Goal: Use online tool/utility: Utilize a website feature to perform a specific function

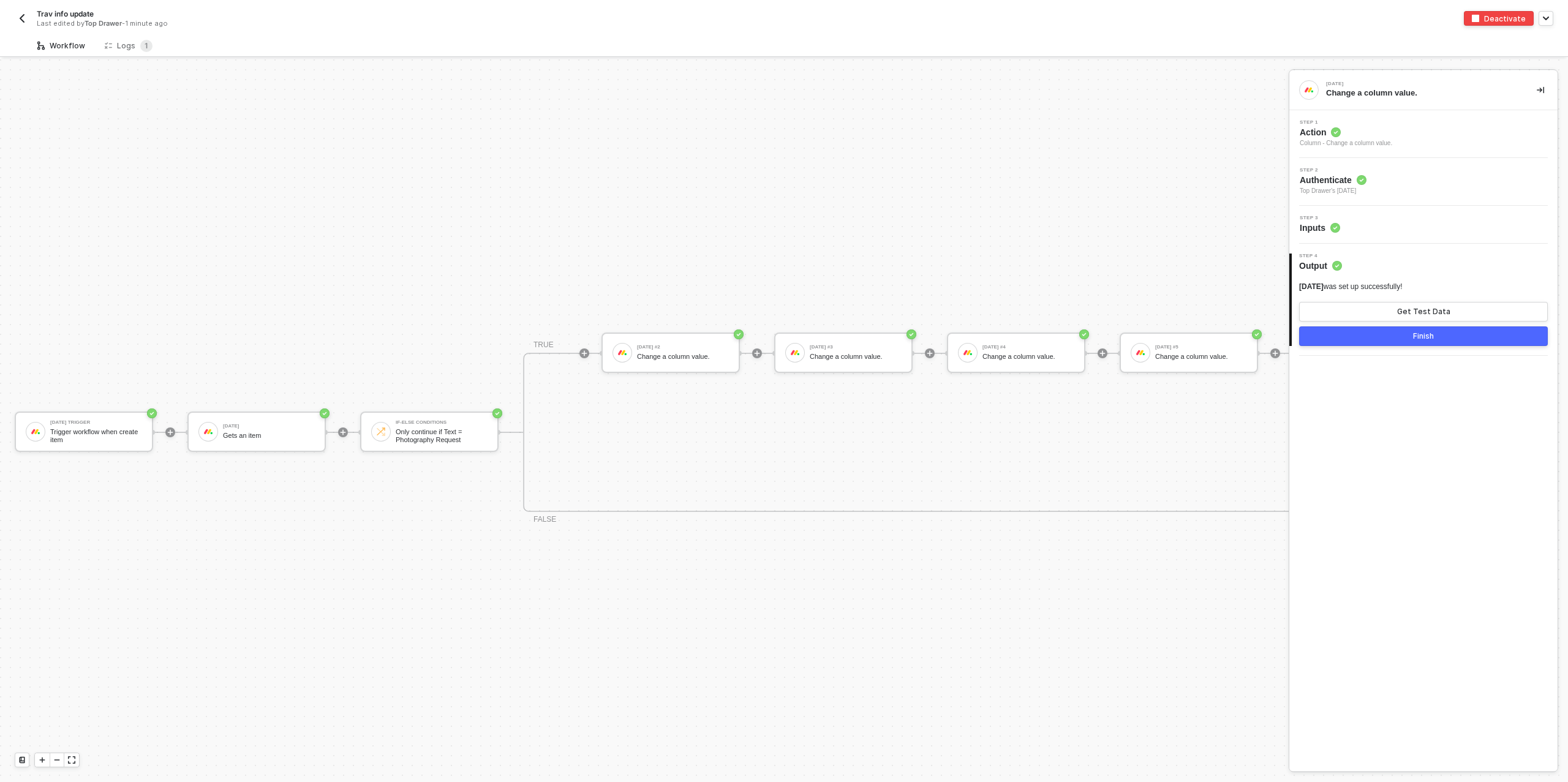
scroll to position [22, 0]
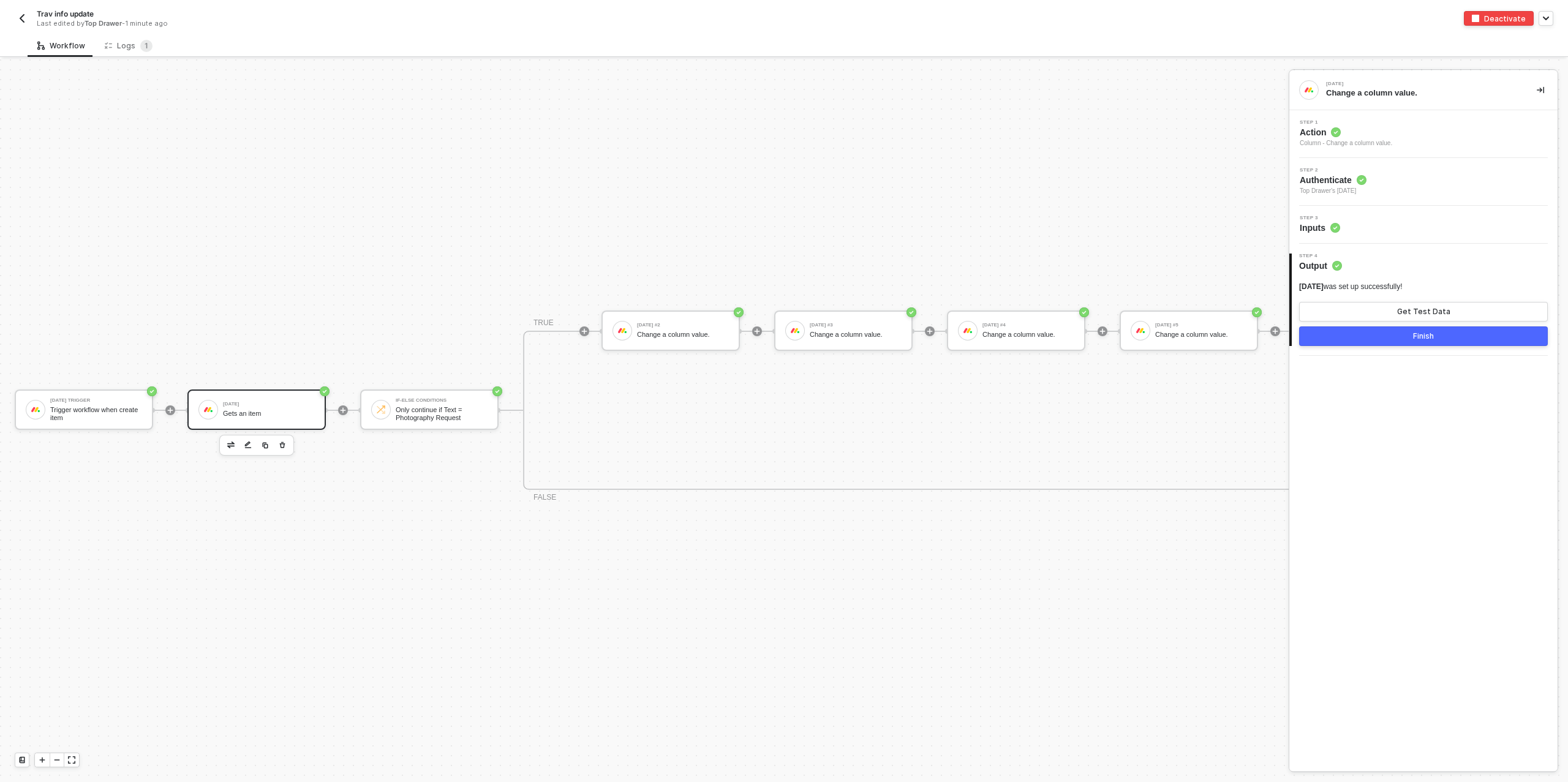
click at [266, 404] on div "[DATE]" at bounding box center [269, 404] width 92 height 5
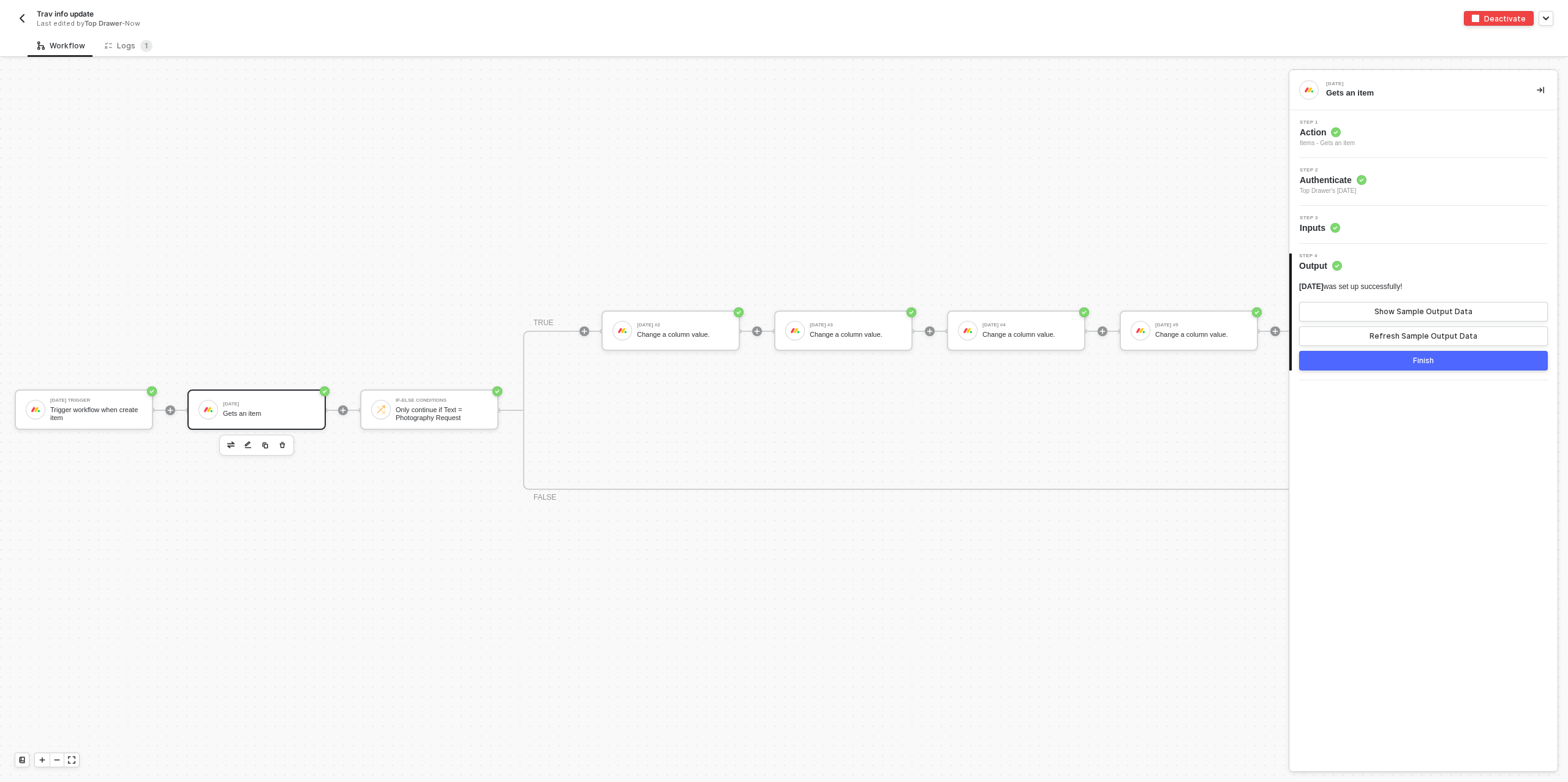
click at [1373, 220] on div "Step 3 Inputs" at bounding box center [1425, 224] width 266 height 18
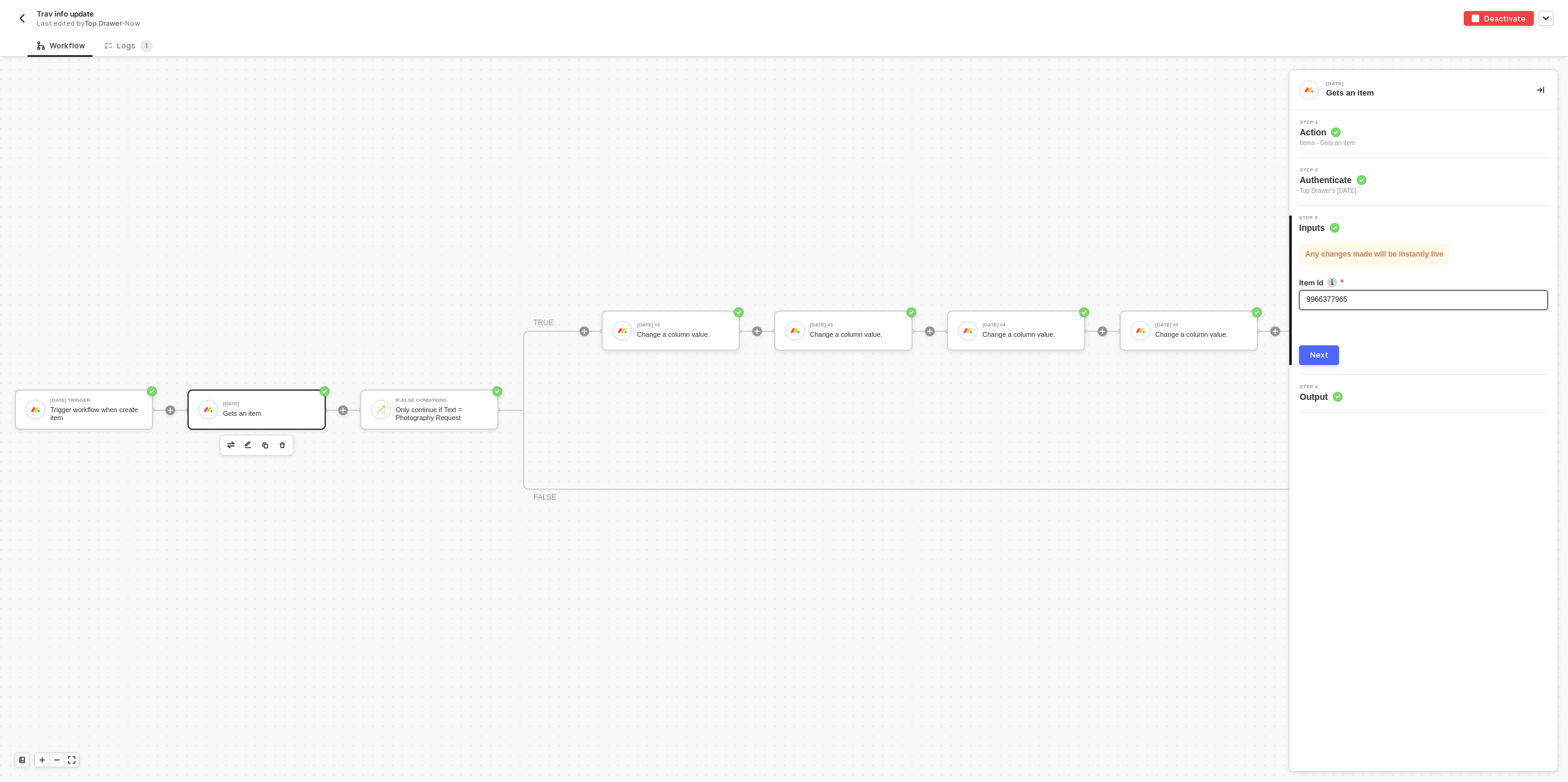
click at [1359, 304] on div "9966377965" at bounding box center [1423, 300] width 234 height 12
click at [1214, 152] on div "MONDAY TRIGGER Trigger workflow when create item" at bounding box center [1196, 154] width 140 height 16
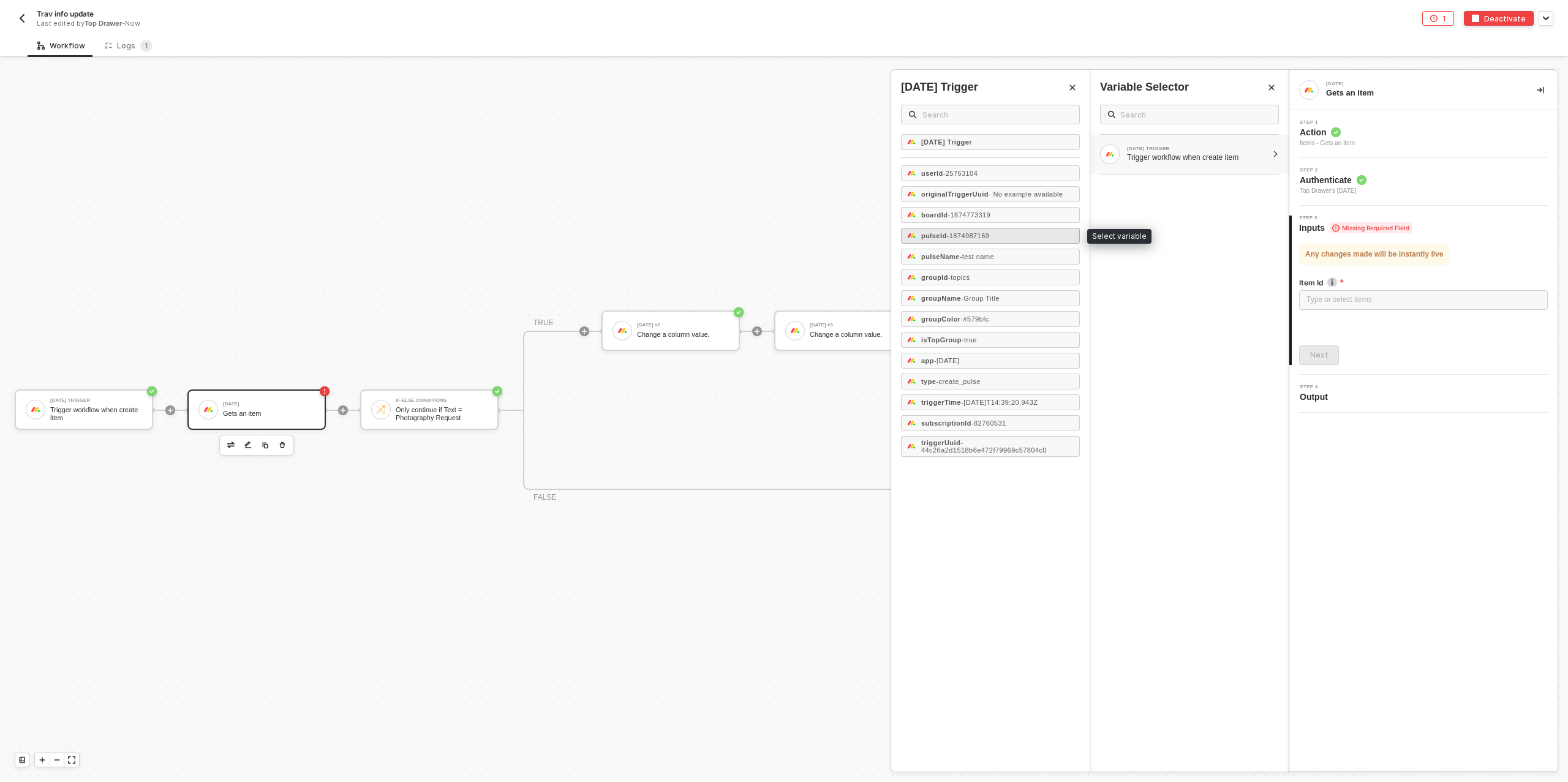
click at [945, 232] on strong "pulseId" at bounding box center [934, 235] width 26 height 8
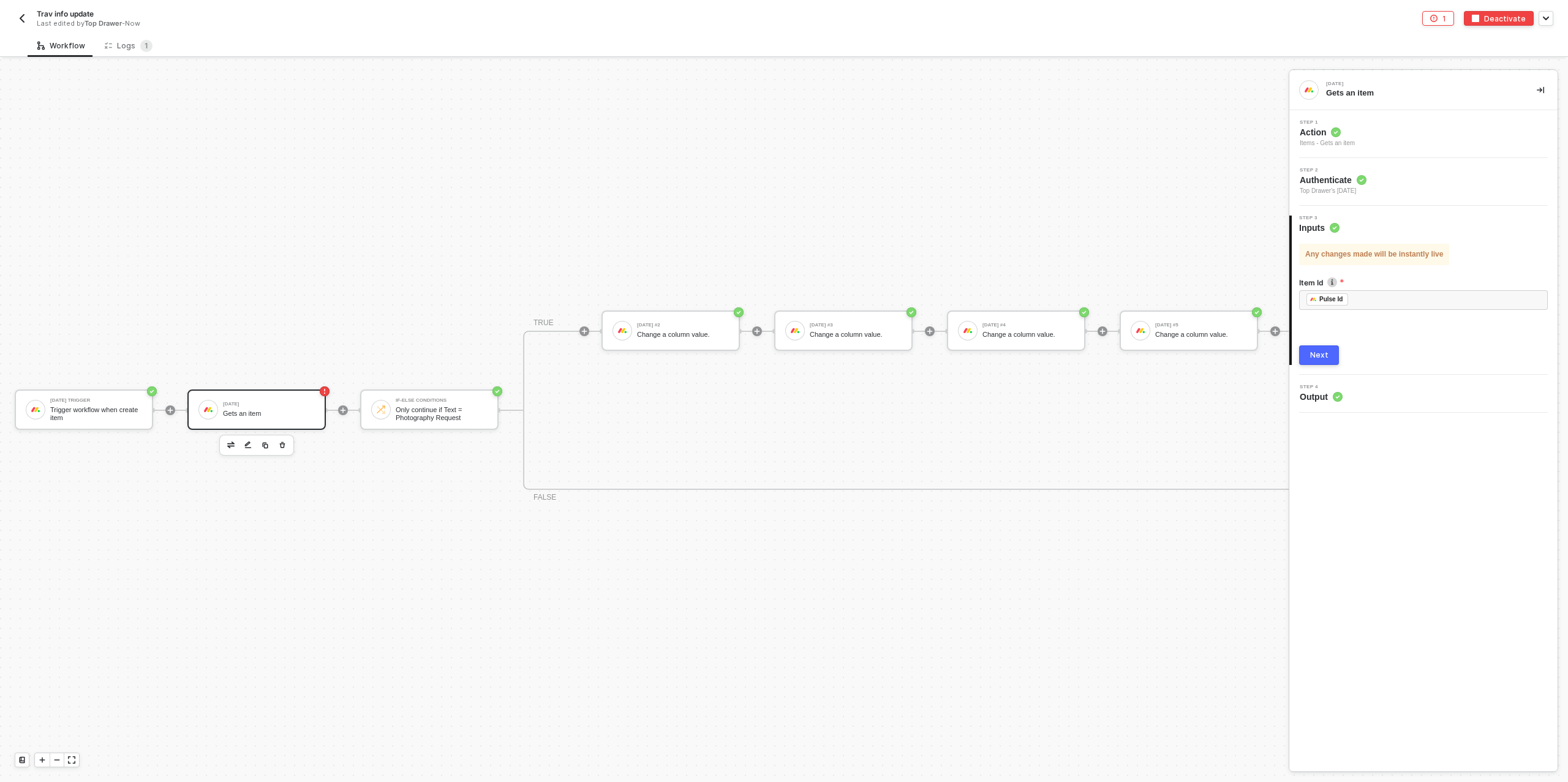
click at [1324, 357] on div "Next" at bounding box center [1319, 355] width 18 height 10
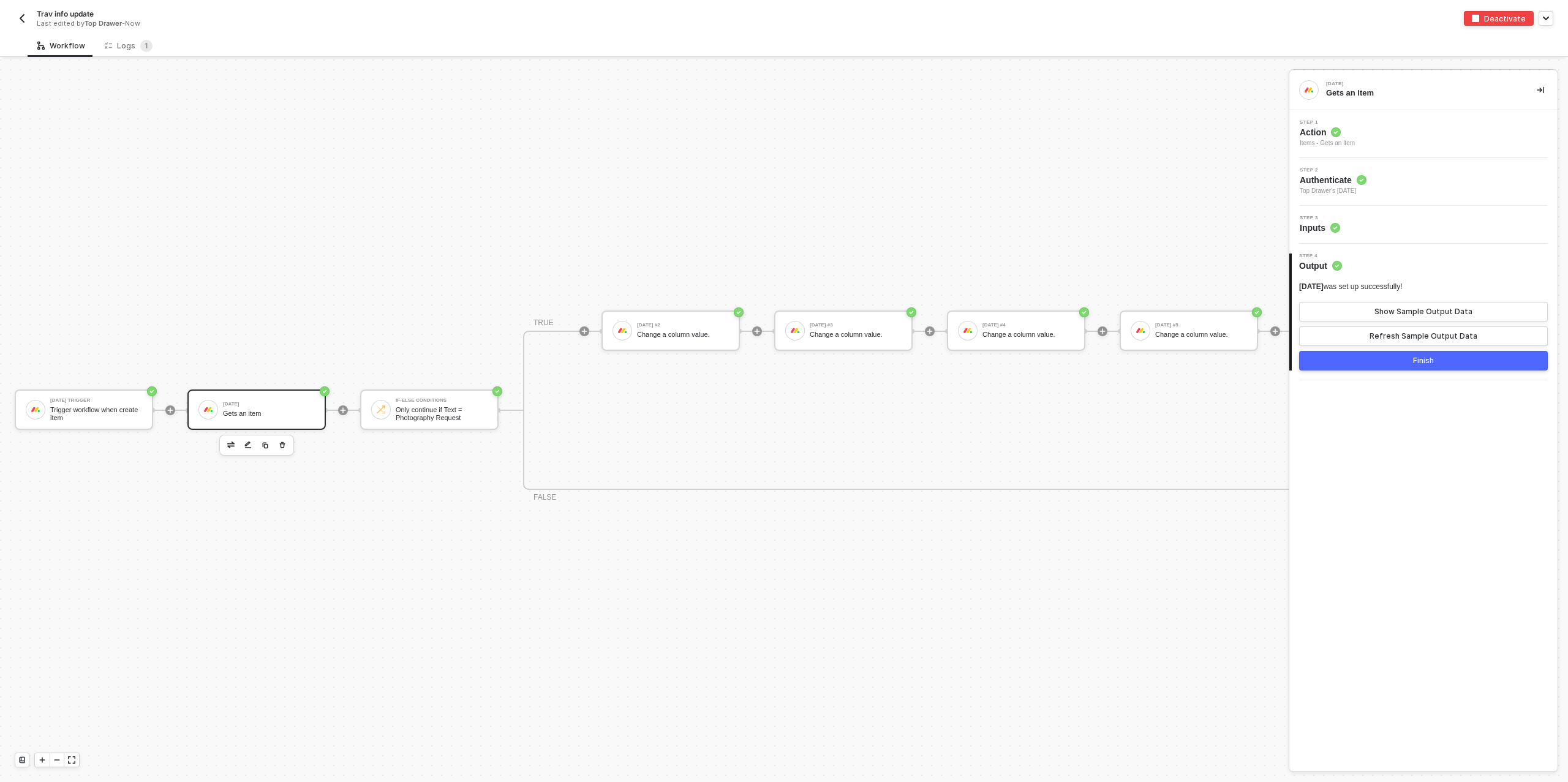
click at [1400, 363] on button "Finish" at bounding box center [1423, 360] width 249 height 19
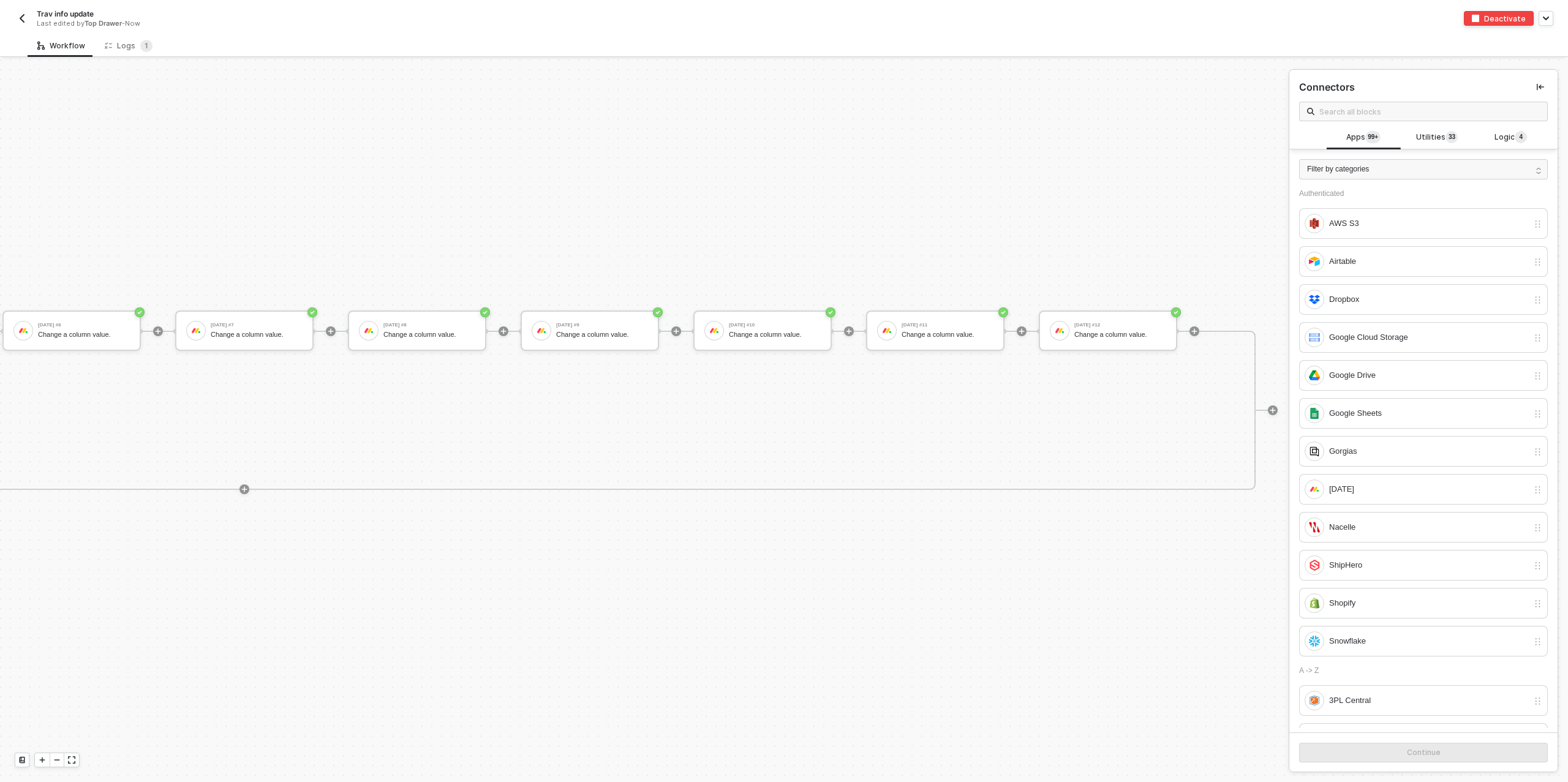
scroll to position [22, 1355]
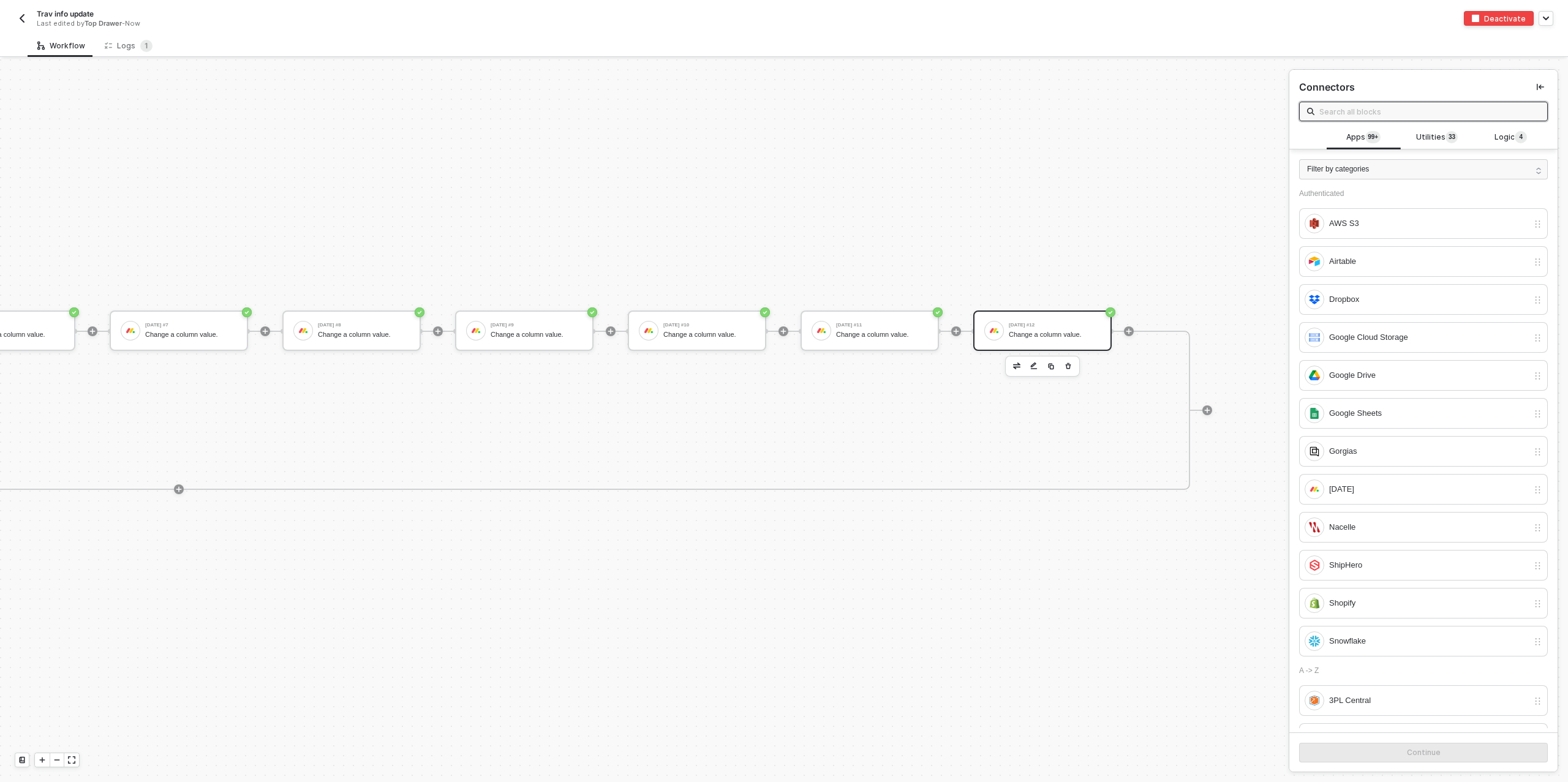
click at [1053, 325] on div "Monday #12" at bounding box center [1055, 325] width 92 height 5
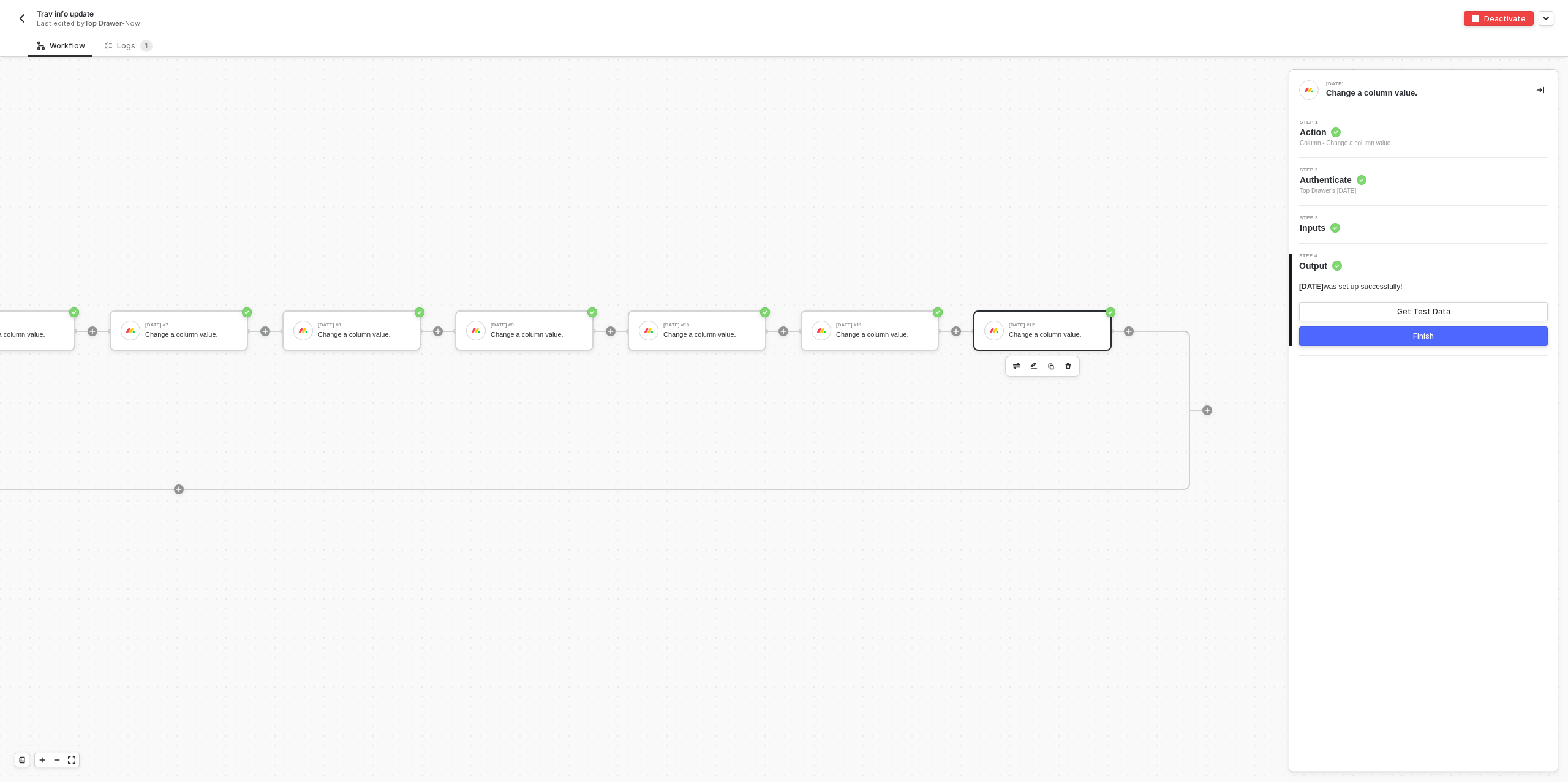
drag, startPoint x: 1346, startPoint y: 242, endPoint x: 1349, endPoint y: 234, distance: 8.5
click at [1346, 242] on div "Step 3 Inputs" at bounding box center [1423, 224] width 268 height 38
click at [1349, 234] on div "Step 3 Inputs" at bounding box center [1423, 224] width 268 height 38
click at [1356, 224] on div "Step 3 Inputs" at bounding box center [1425, 224] width 266 height 18
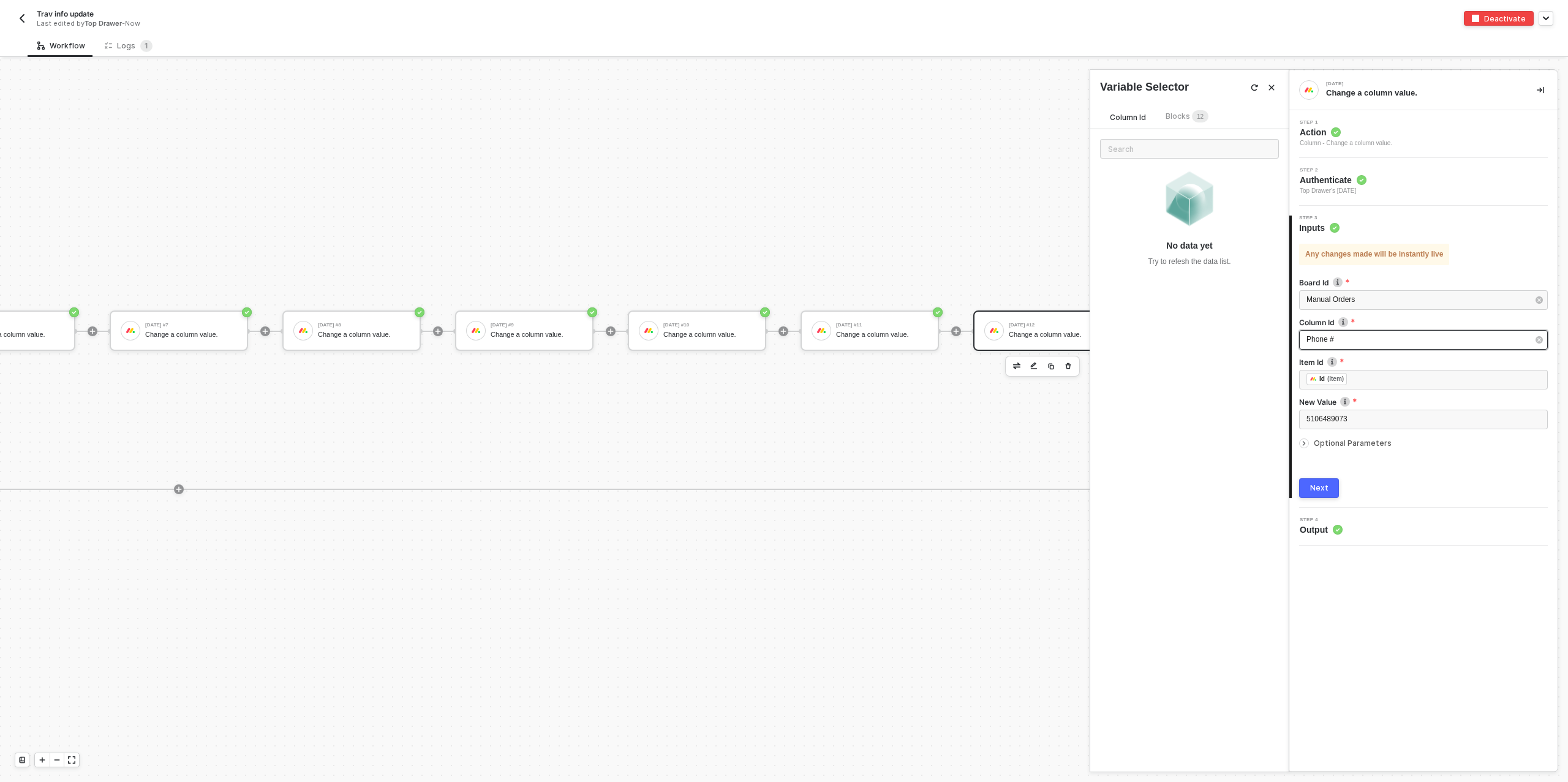
click at [1357, 336] on div "Phone #" at bounding box center [1417, 339] width 222 height 12
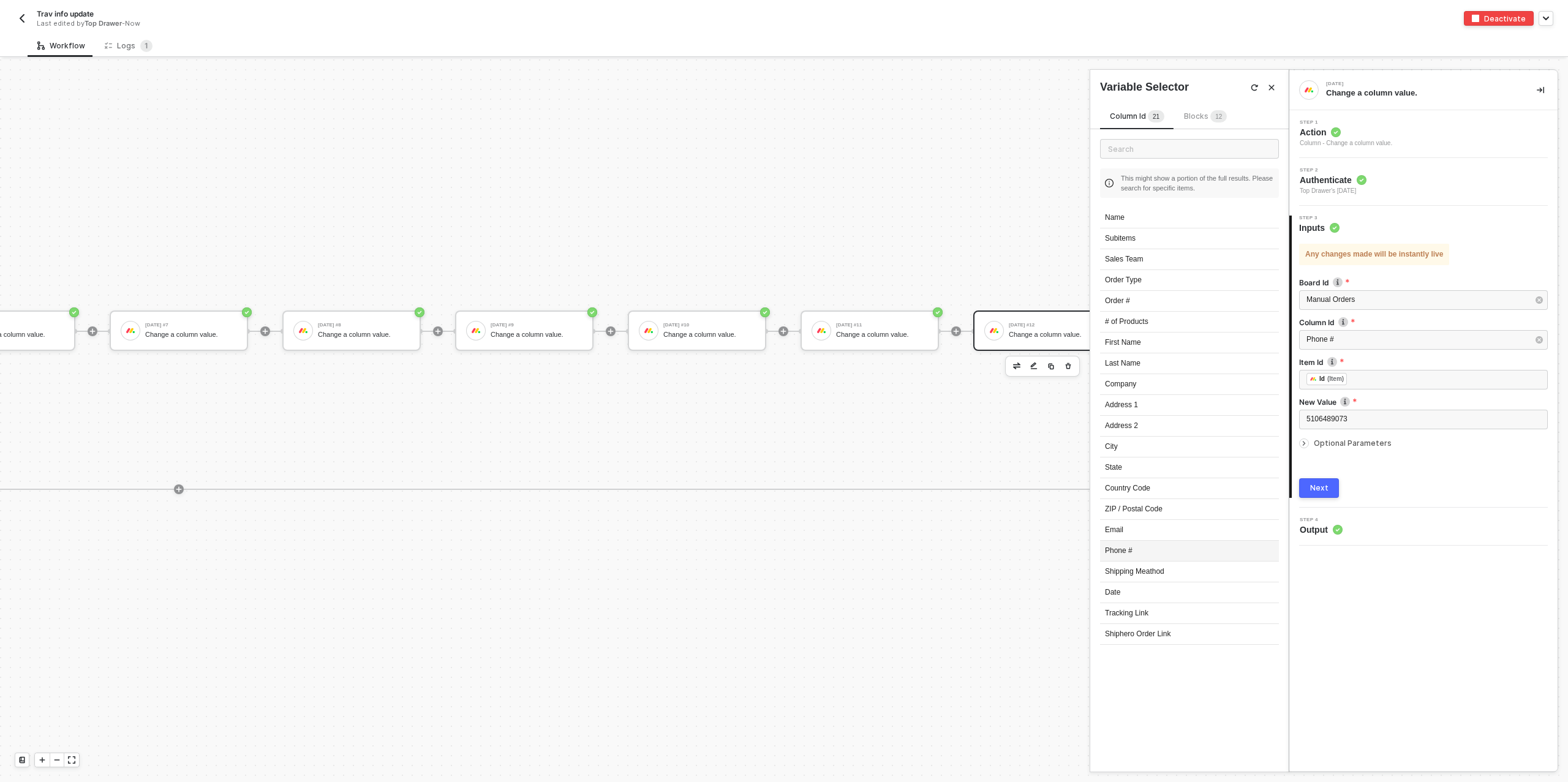
click at [1131, 548] on div "Phone #" at bounding box center [1189, 551] width 179 height 21
click at [1315, 486] on div "Next" at bounding box center [1319, 488] width 18 height 10
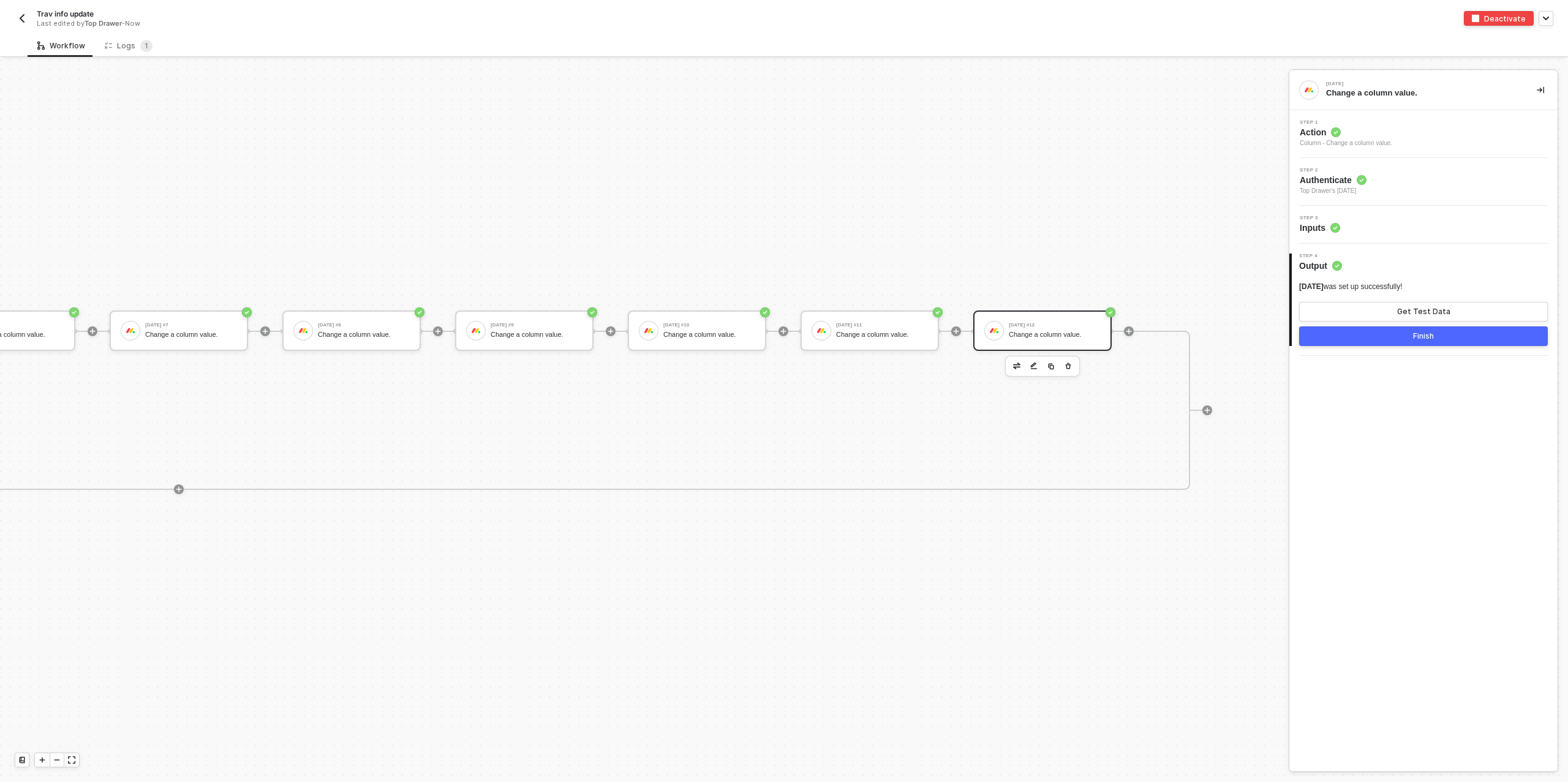
click at [1395, 339] on button "Finish" at bounding box center [1423, 336] width 249 height 19
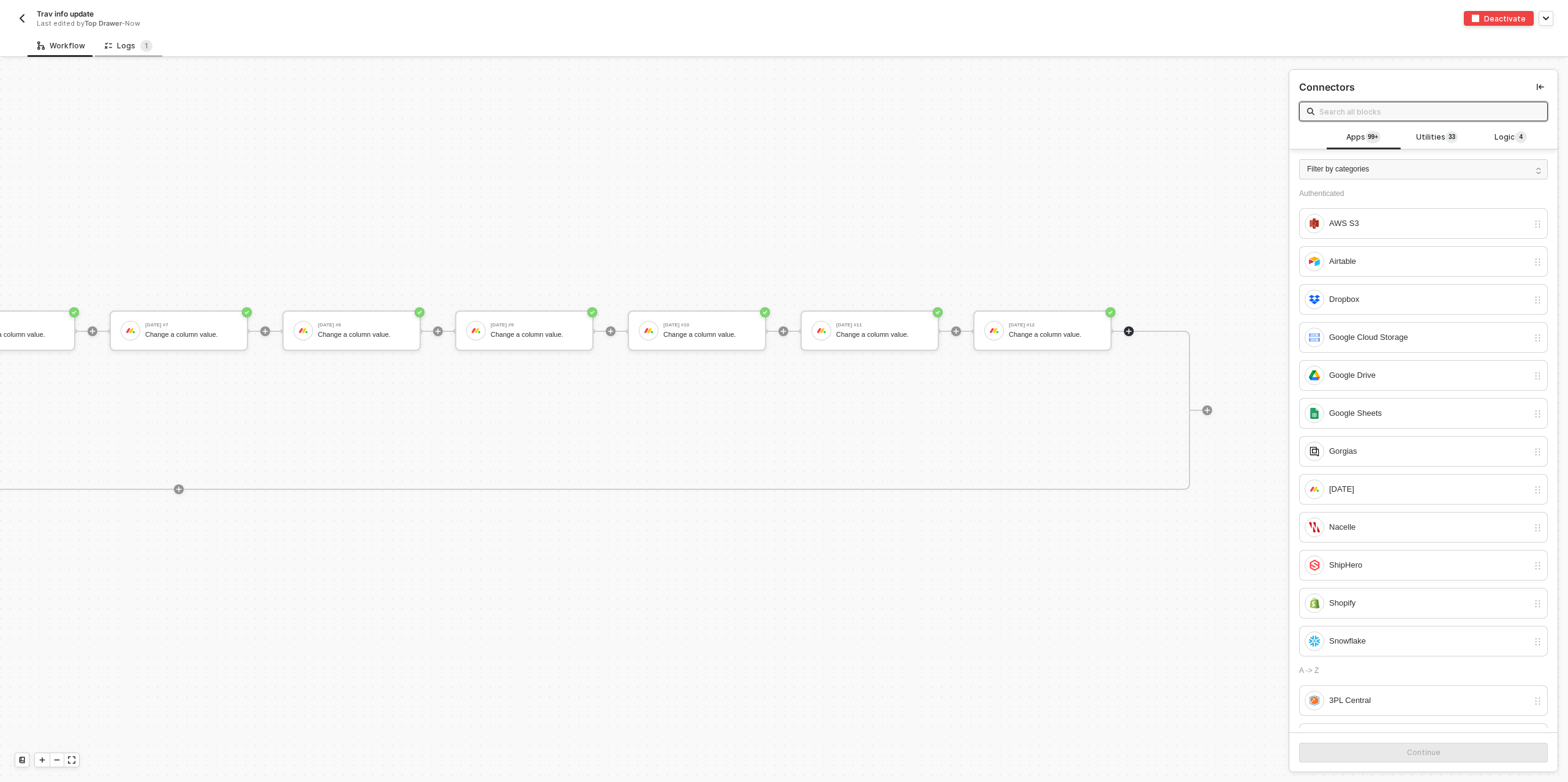
click at [115, 46] on div "Logs 1" at bounding box center [128, 46] width 48 height 13
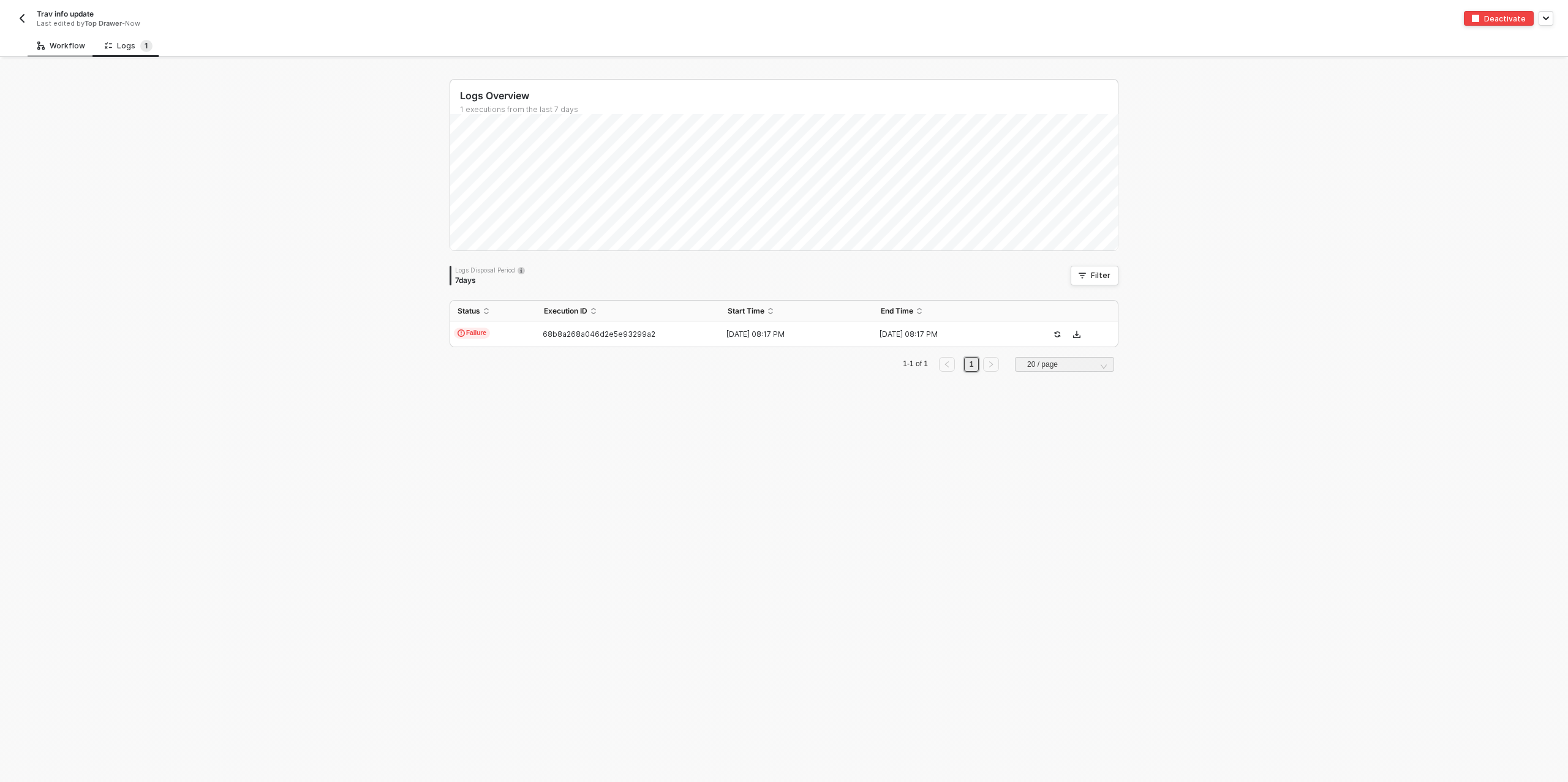
click at [70, 49] on div "Workflow" at bounding box center [61, 46] width 48 height 10
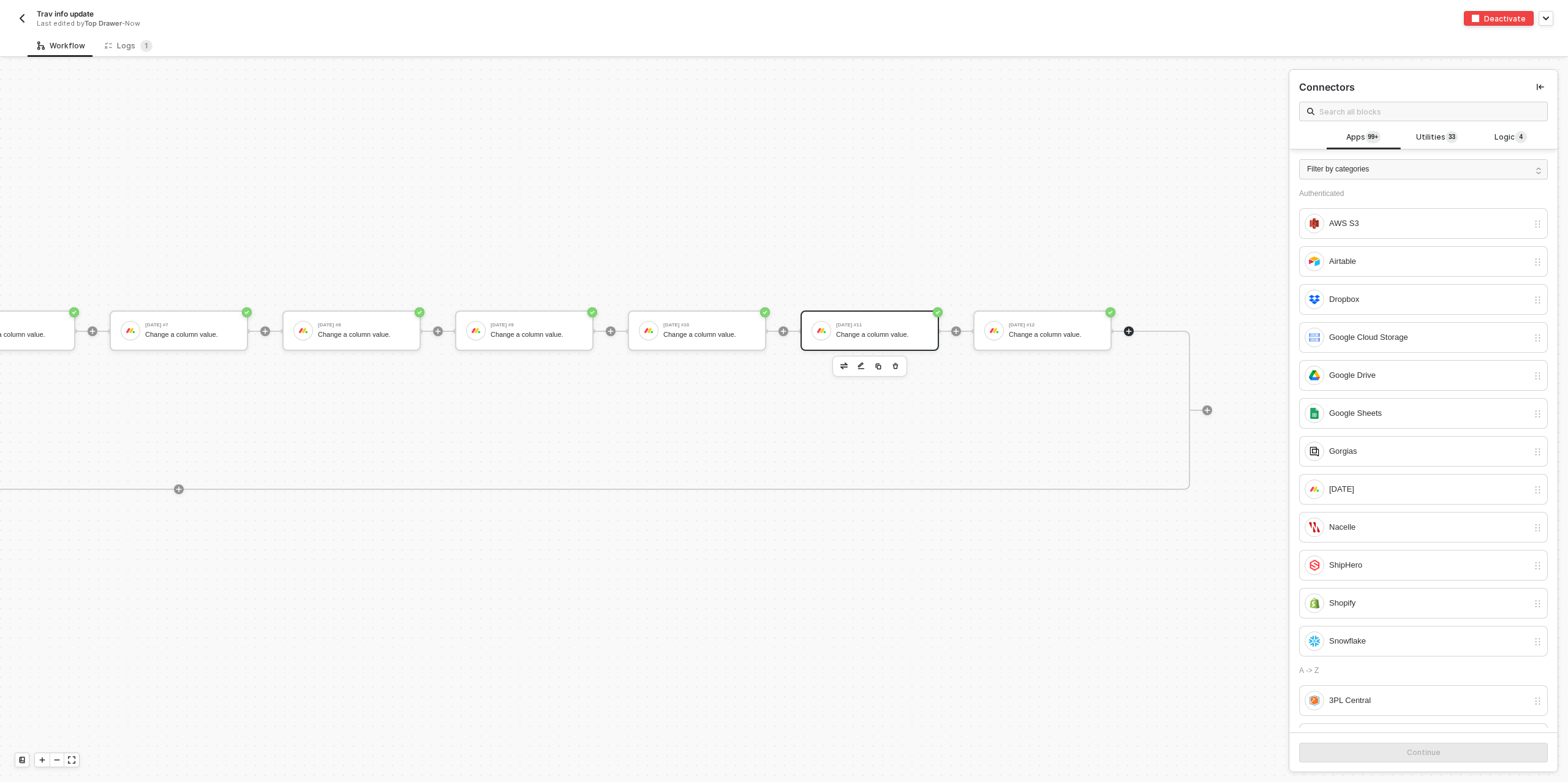
click at [875, 333] on div "Change a column value." at bounding box center [882, 335] width 92 height 8
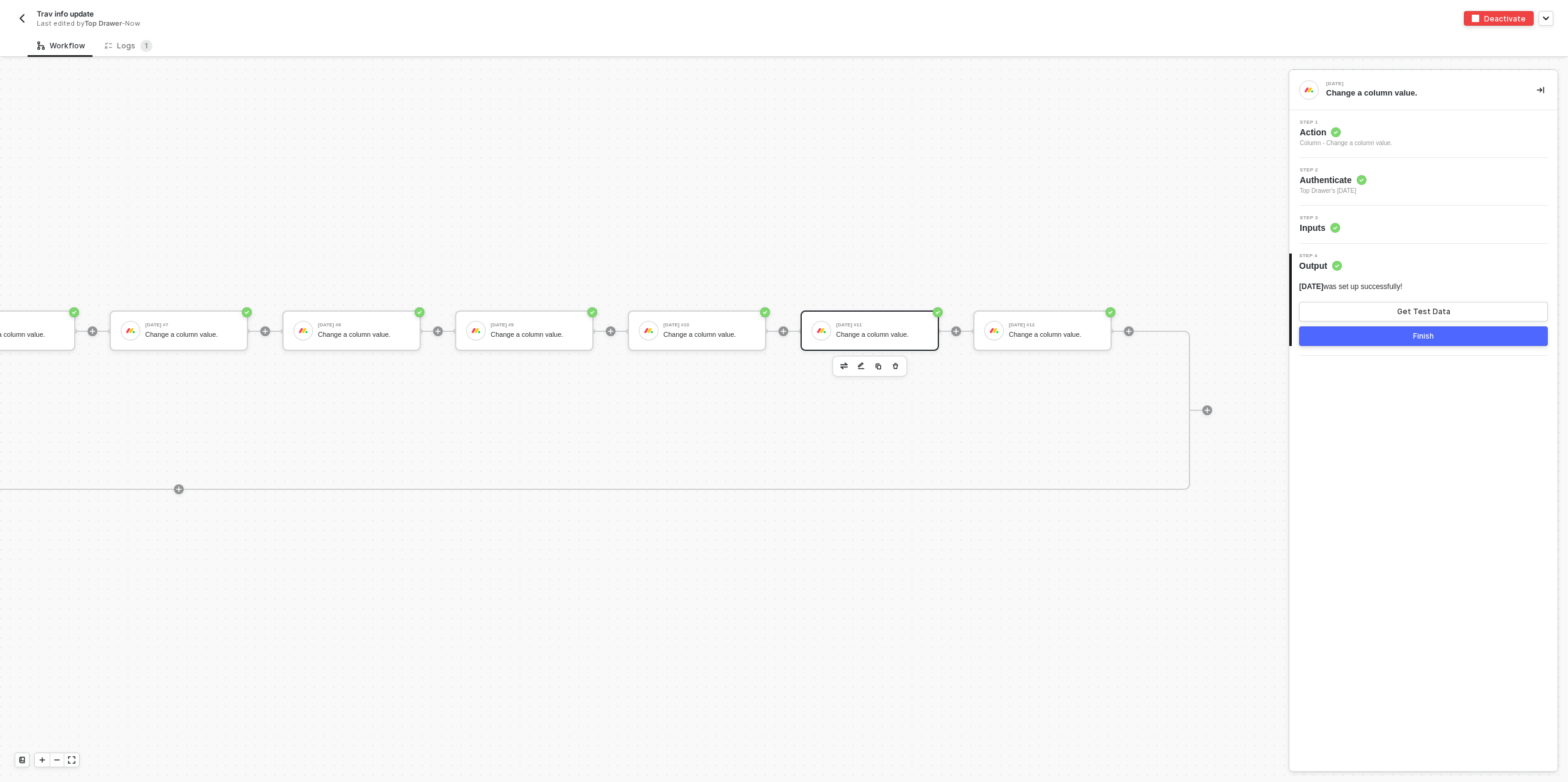
click at [1377, 222] on div "Step 3 Inputs" at bounding box center [1425, 224] width 266 height 18
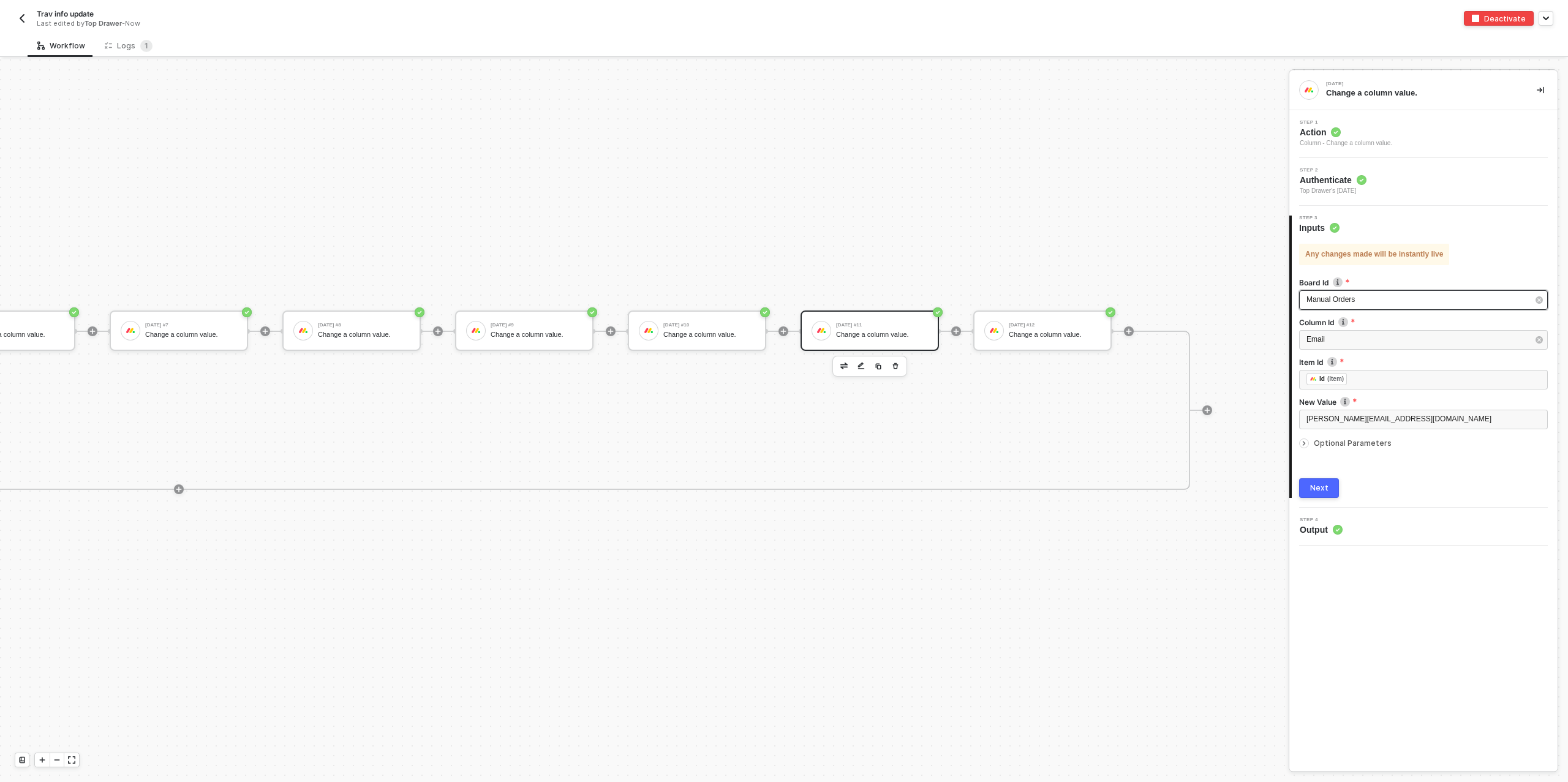
click at [1380, 294] on div "Manual Orders" at bounding box center [1417, 300] width 222 height 12
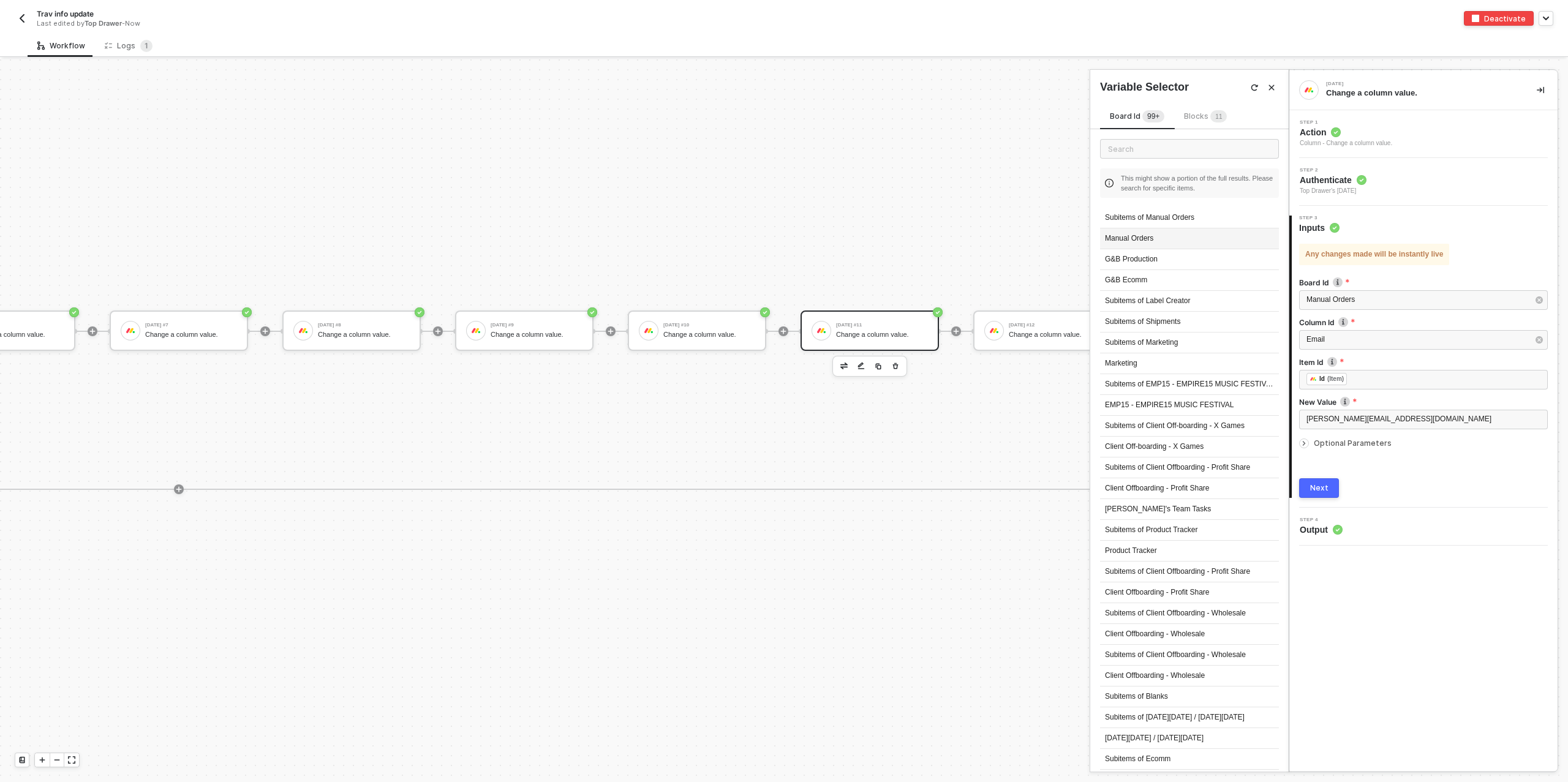
click at [1144, 236] on div "Manual Orders" at bounding box center [1189, 239] width 179 height 21
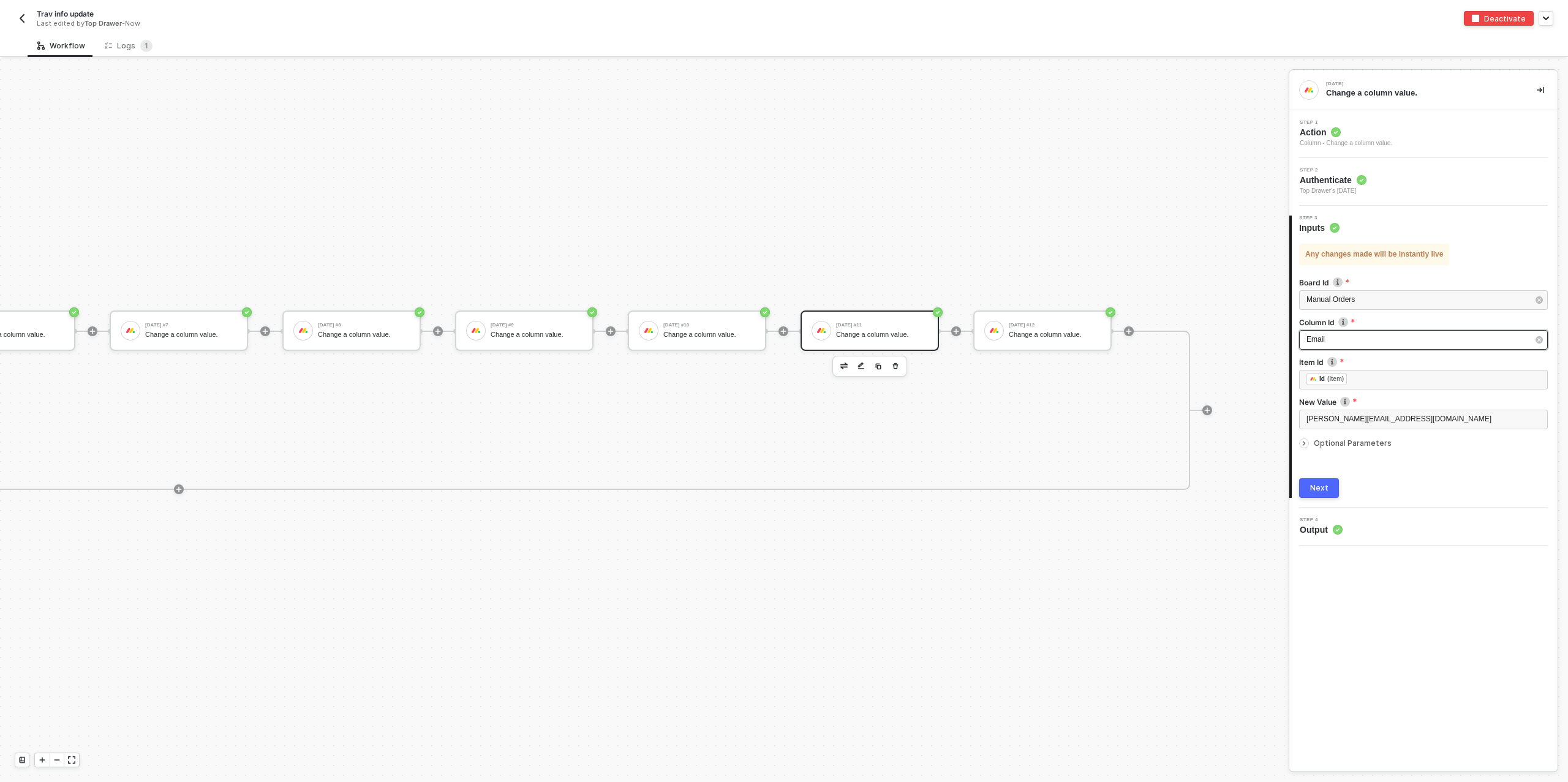
click at [1400, 342] on div "Email" at bounding box center [1417, 339] width 222 height 12
click at [1127, 525] on div "Email" at bounding box center [1189, 530] width 179 height 21
click at [1325, 487] on div "Next" at bounding box center [1319, 488] width 18 height 10
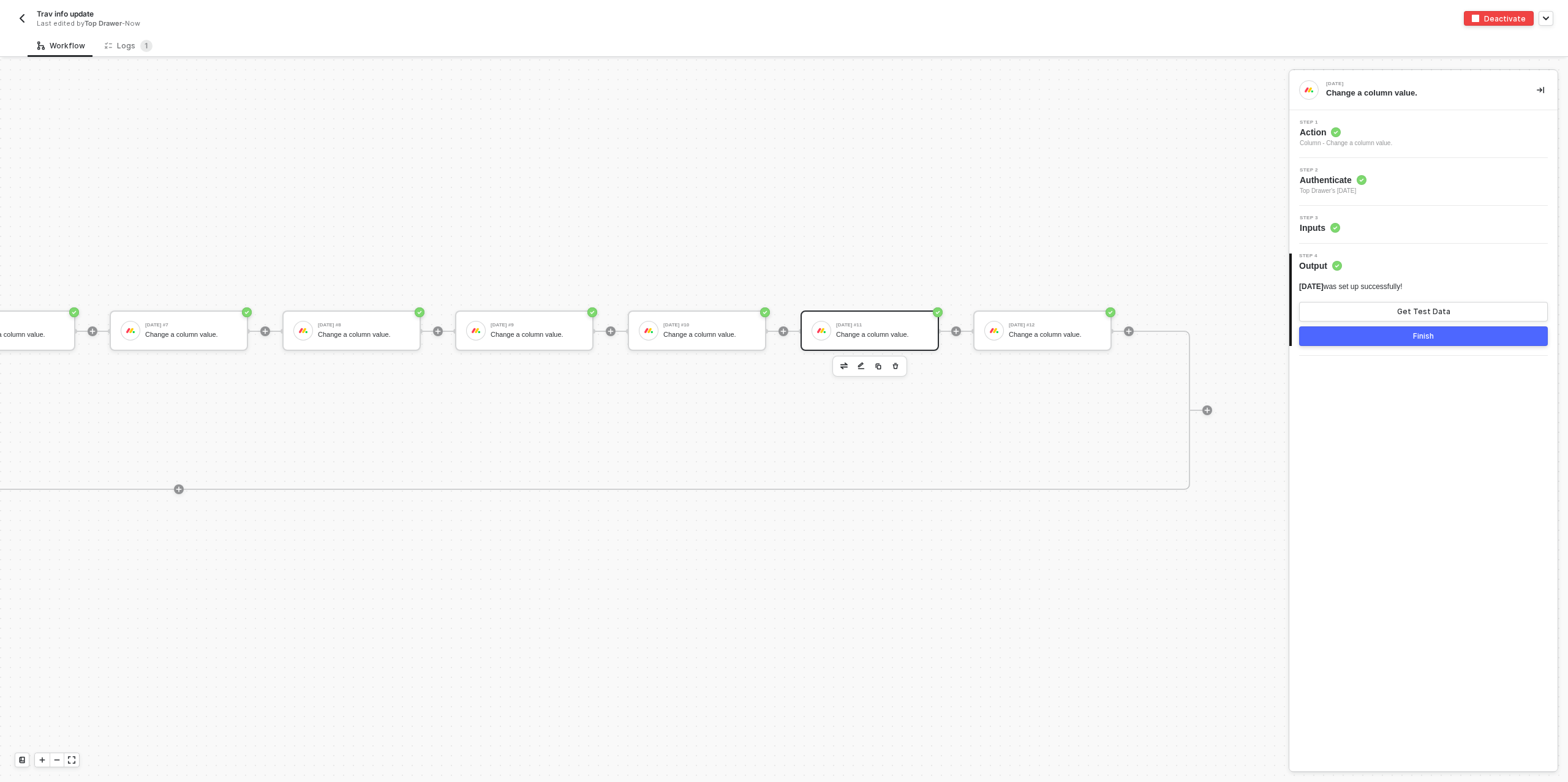
click at [1431, 338] on div "Finish" at bounding box center [1423, 337] width 21 height 10
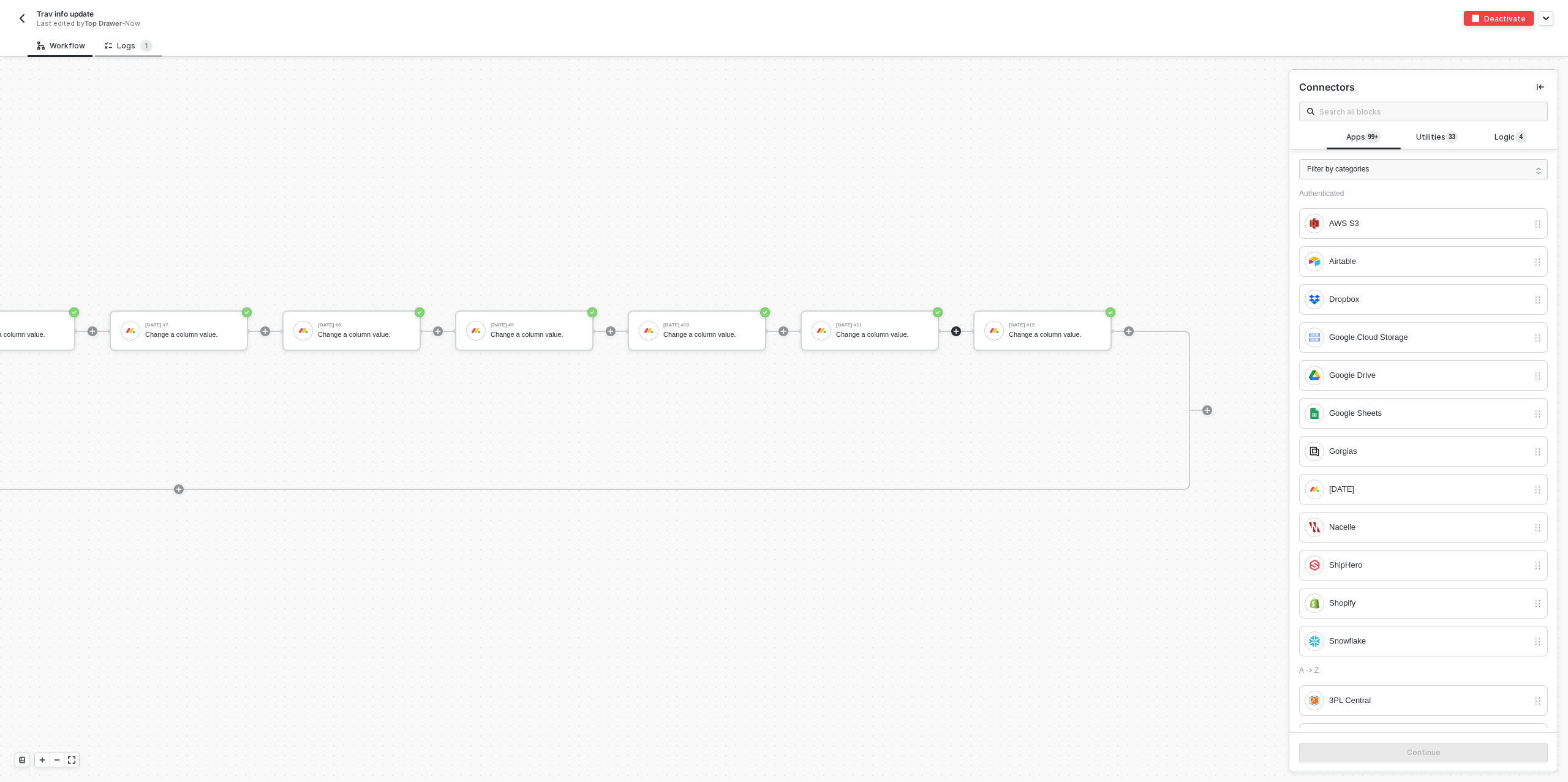
click at [115, 44] on div "Logs 1" at bounding box center [128, 46] width 48 height 13
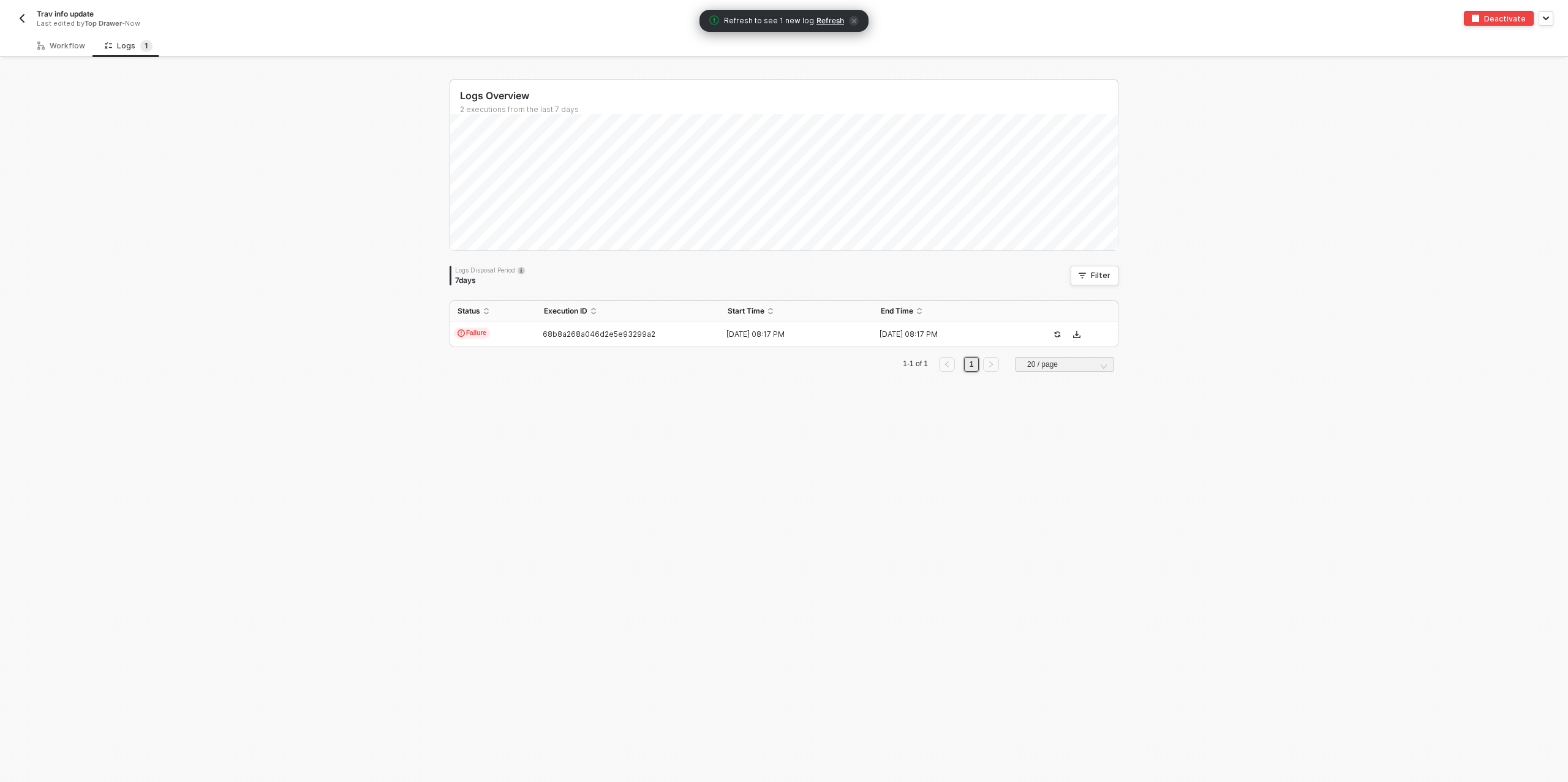
click at [828, 23] on span "Refresh" at bounding box center [830, 21] width 28 height 10
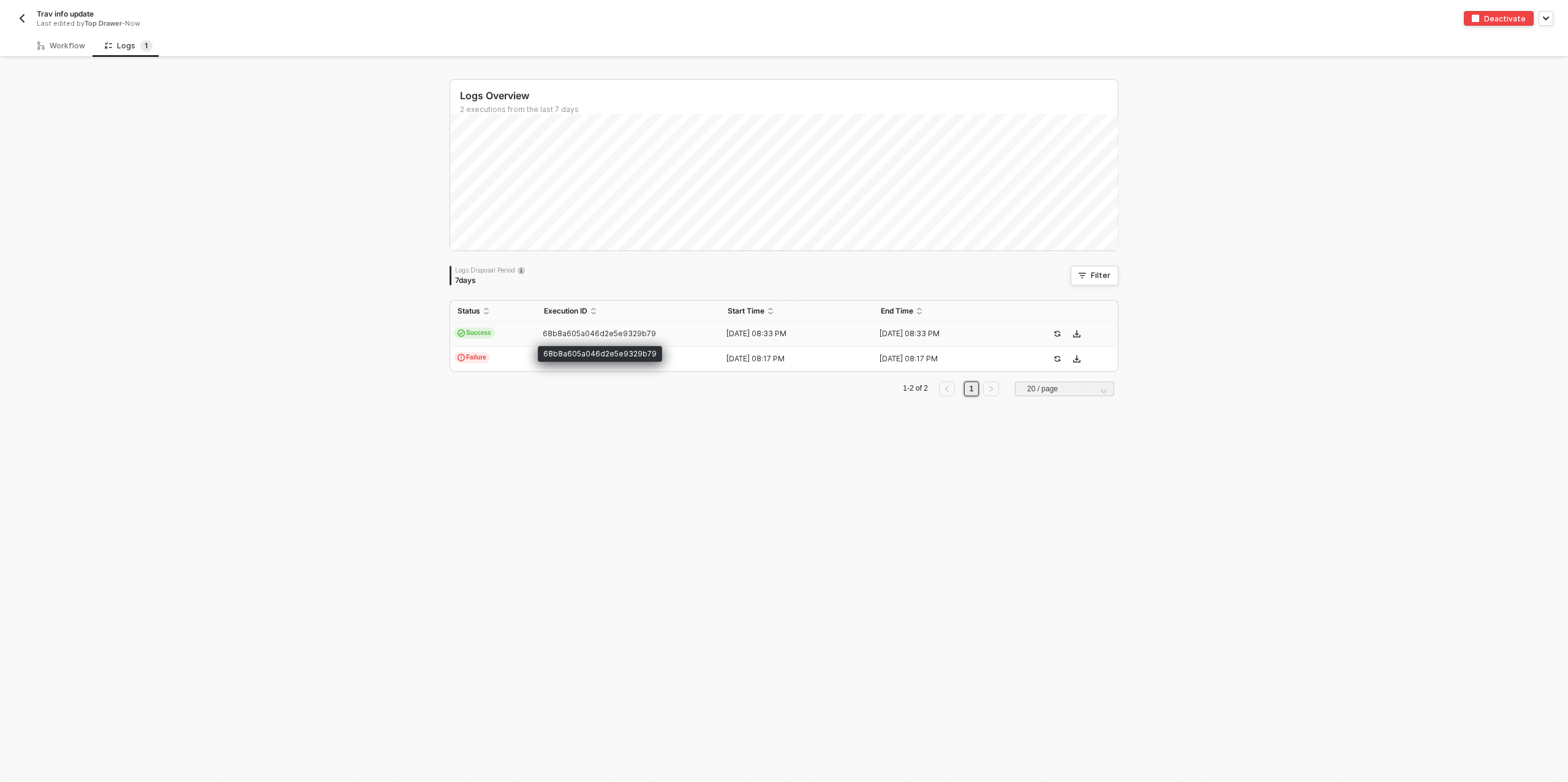
click at [617, 333] on span "68b8a605a046d2e5e9329b79" at bounding box center [599, 333] width 113 height 9
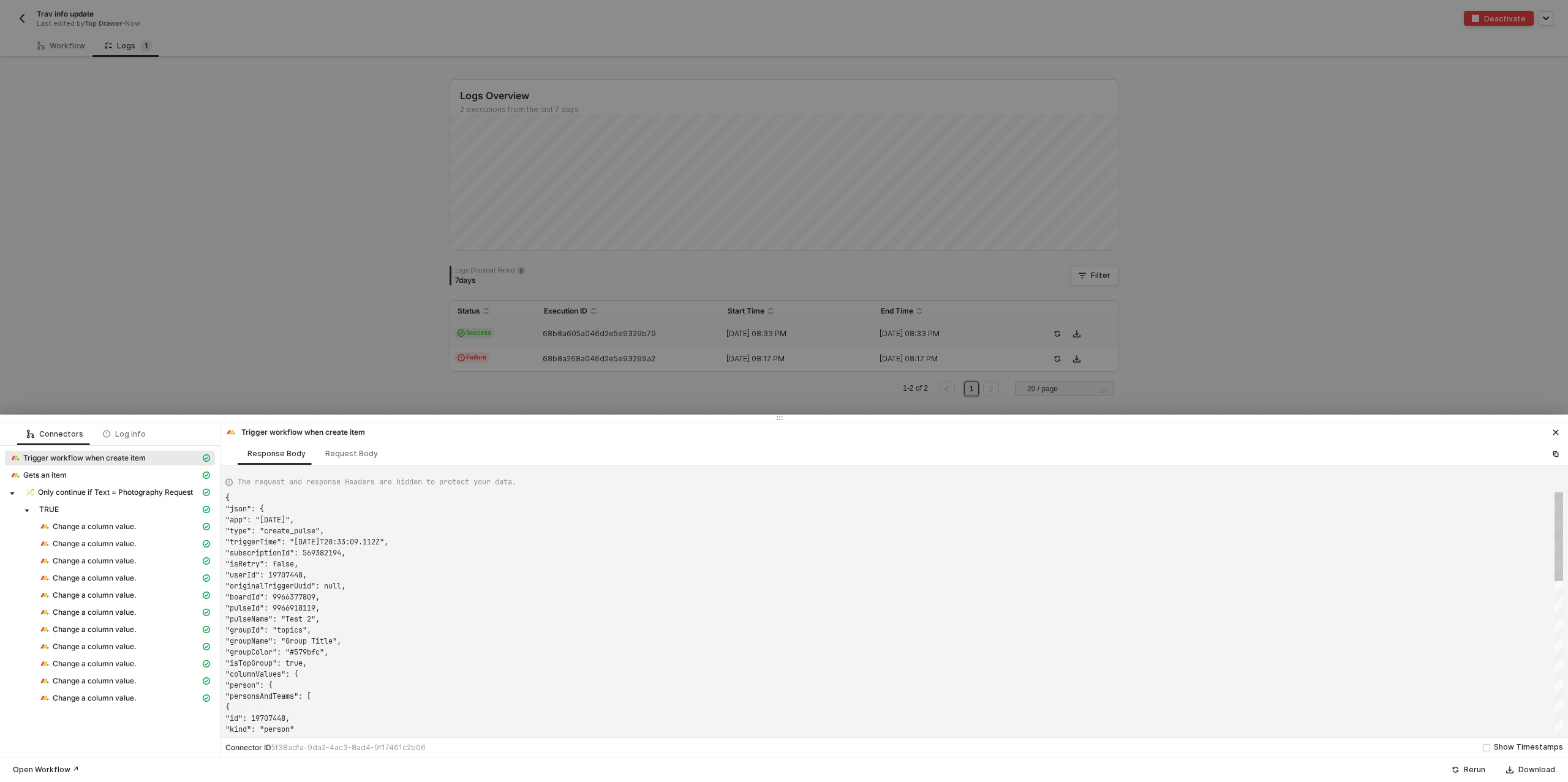
scroll to position [111, 0]
click at [85, 648] on span "Change a column value." at bounding box center [95, 646] width 84 height 10
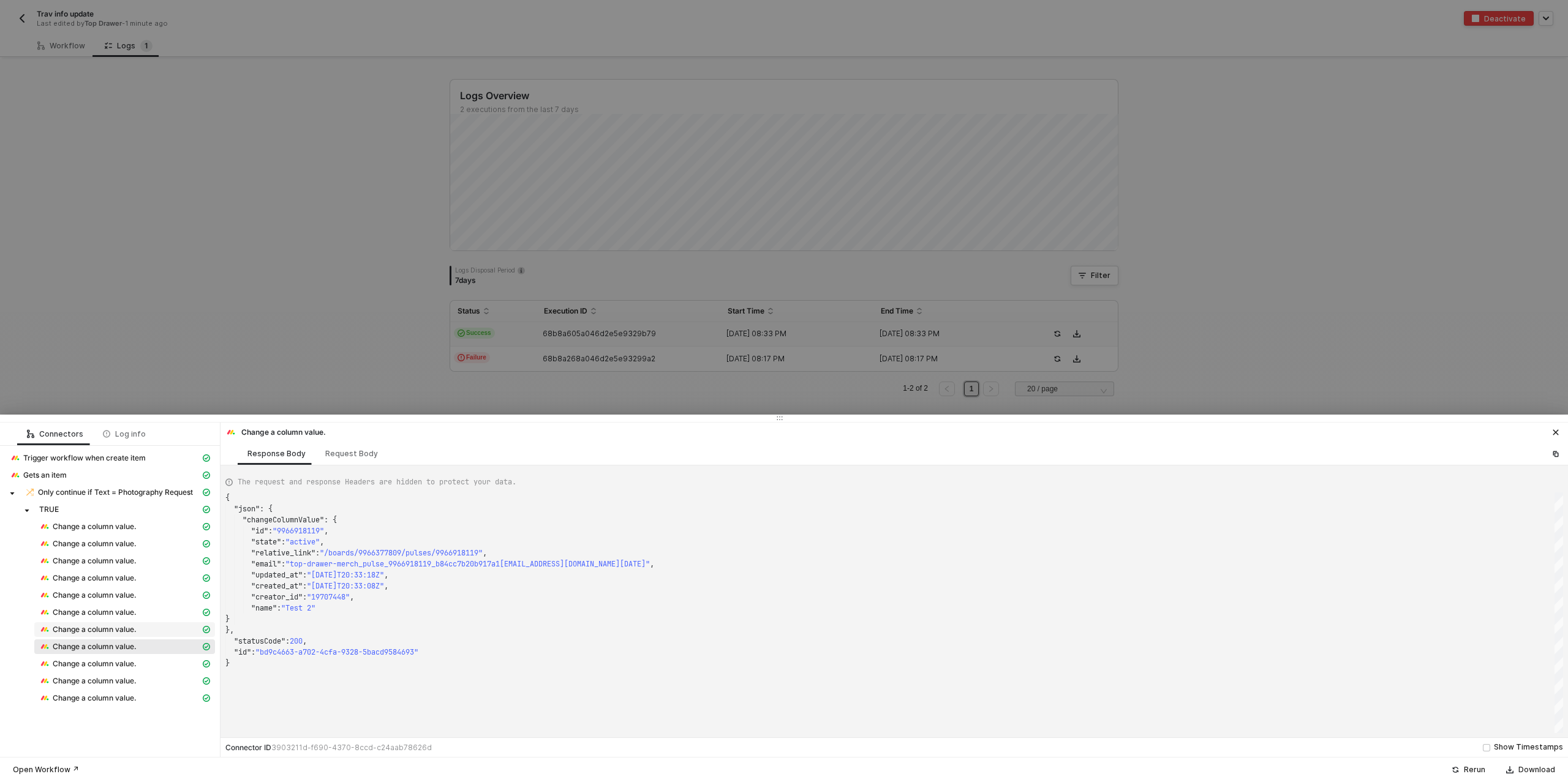
click at [108, 630] on span "Change a column value." at bounding box center [95, 630] width 84 height 10
click at [355, 451] on div "Request Body" at bounding box center [351, 454] width 53 height 10
type textarea "{ "board_id": "9966377809", "column_id": "text_mkve26bw", "item_id": "996691811…"
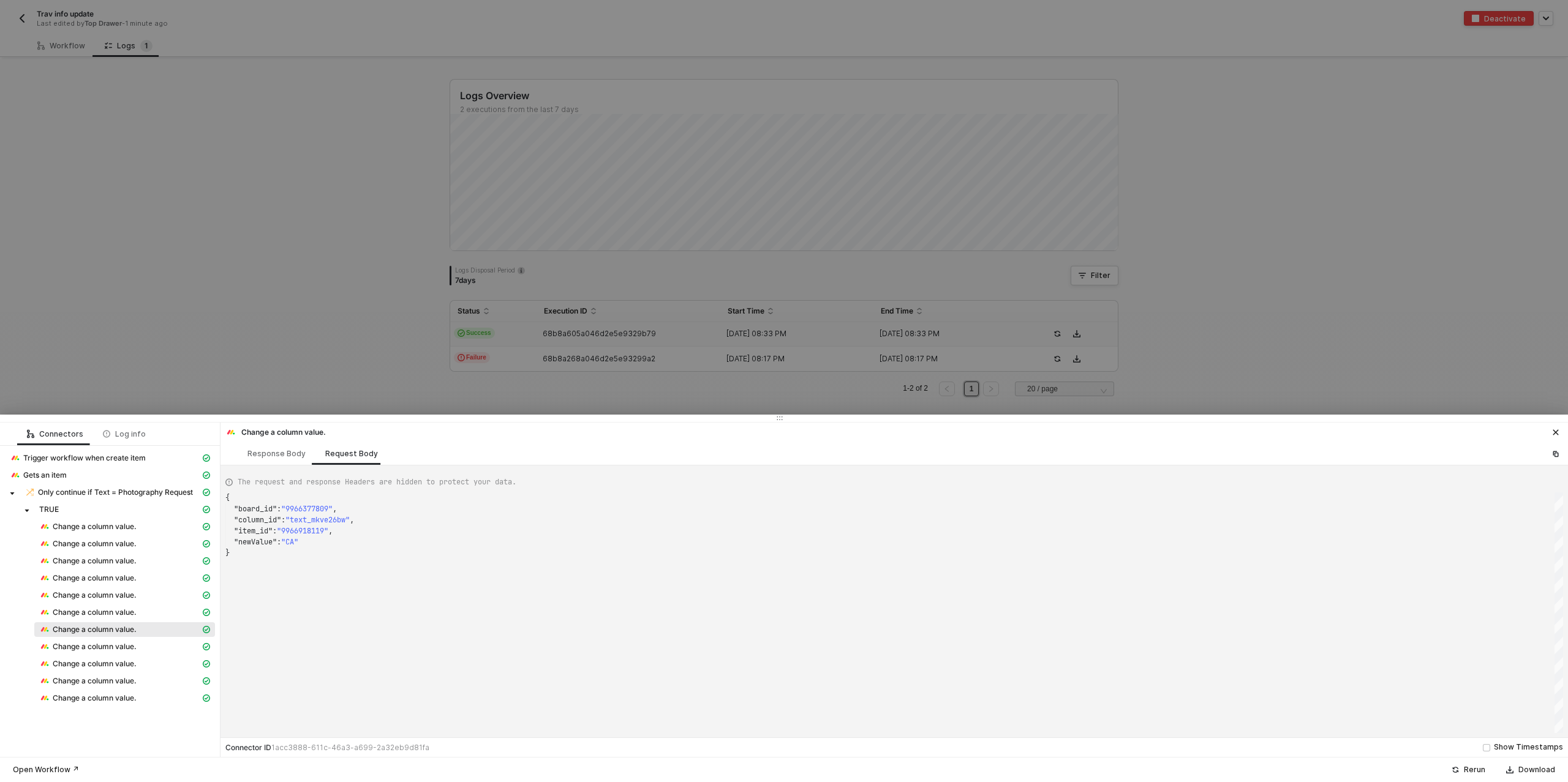
click at [59, 48] on div at bounding box center [784, 391] width 1568 height 782
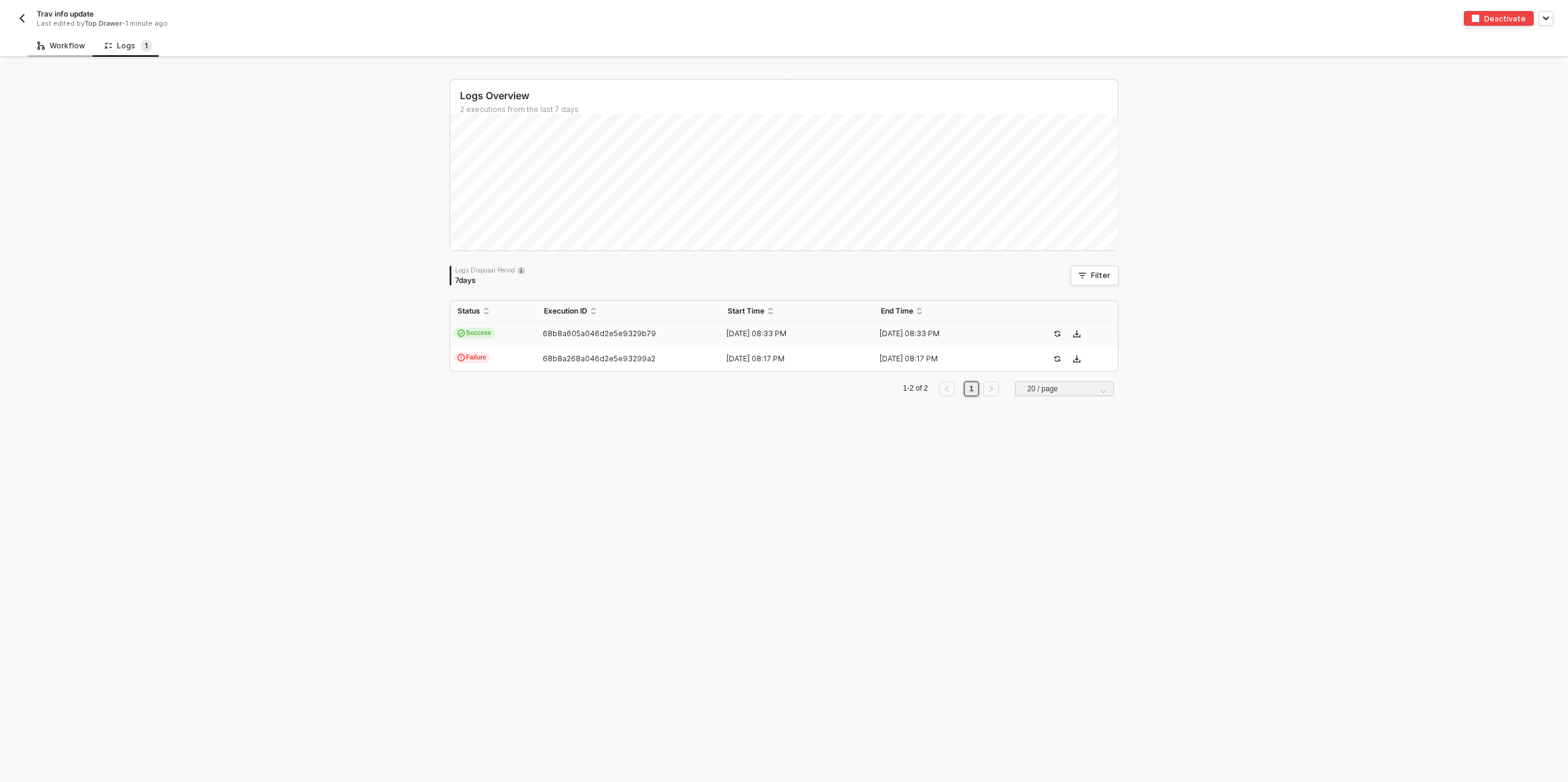
click at [67, 47] on div "Workflow" at bounding box center [61, 46] width 48 height 10
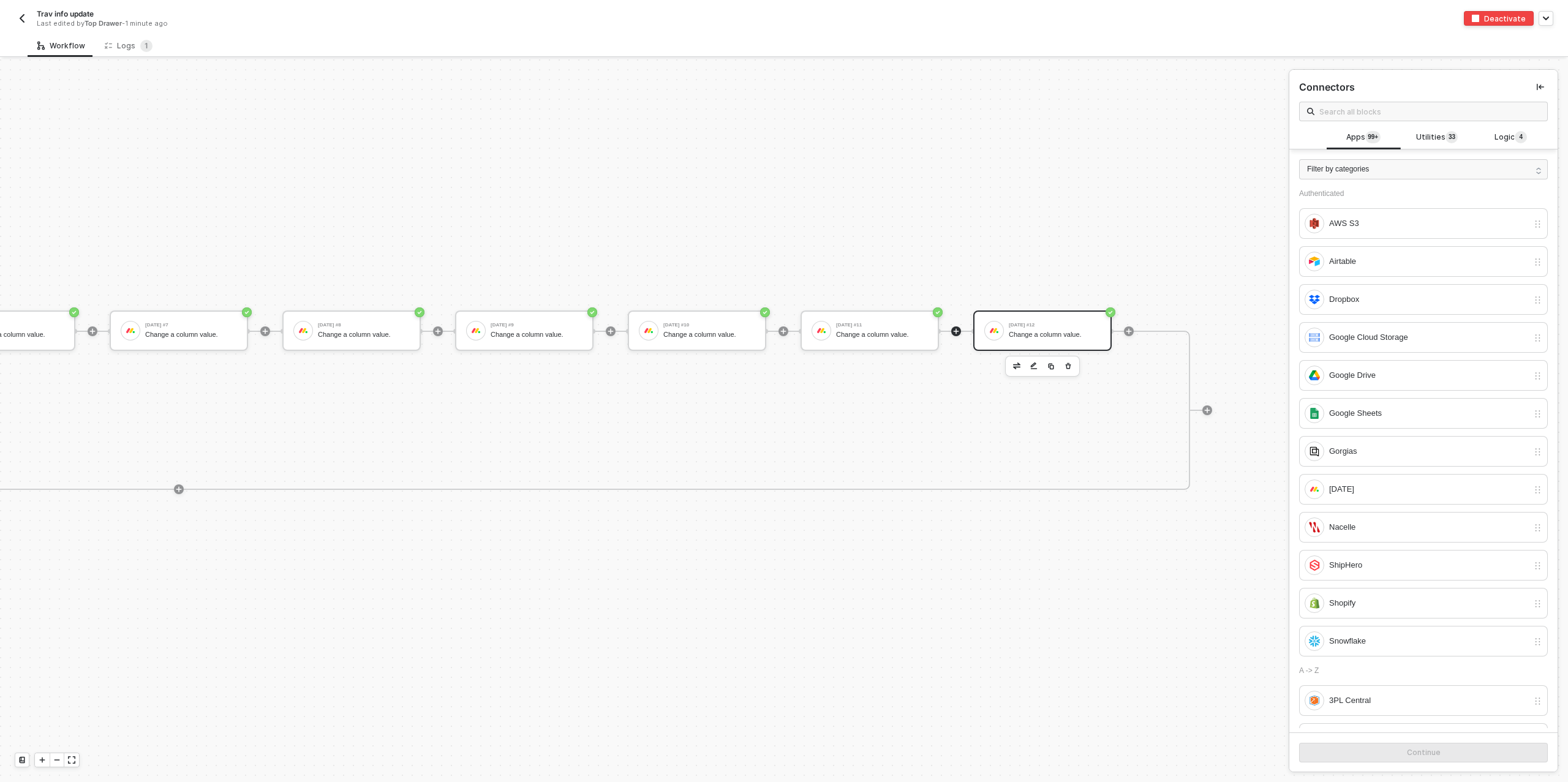
click at [1073, 341] on div "Monday #12 Change a column value." at bounding box center [1055, 331] width 92 height 23
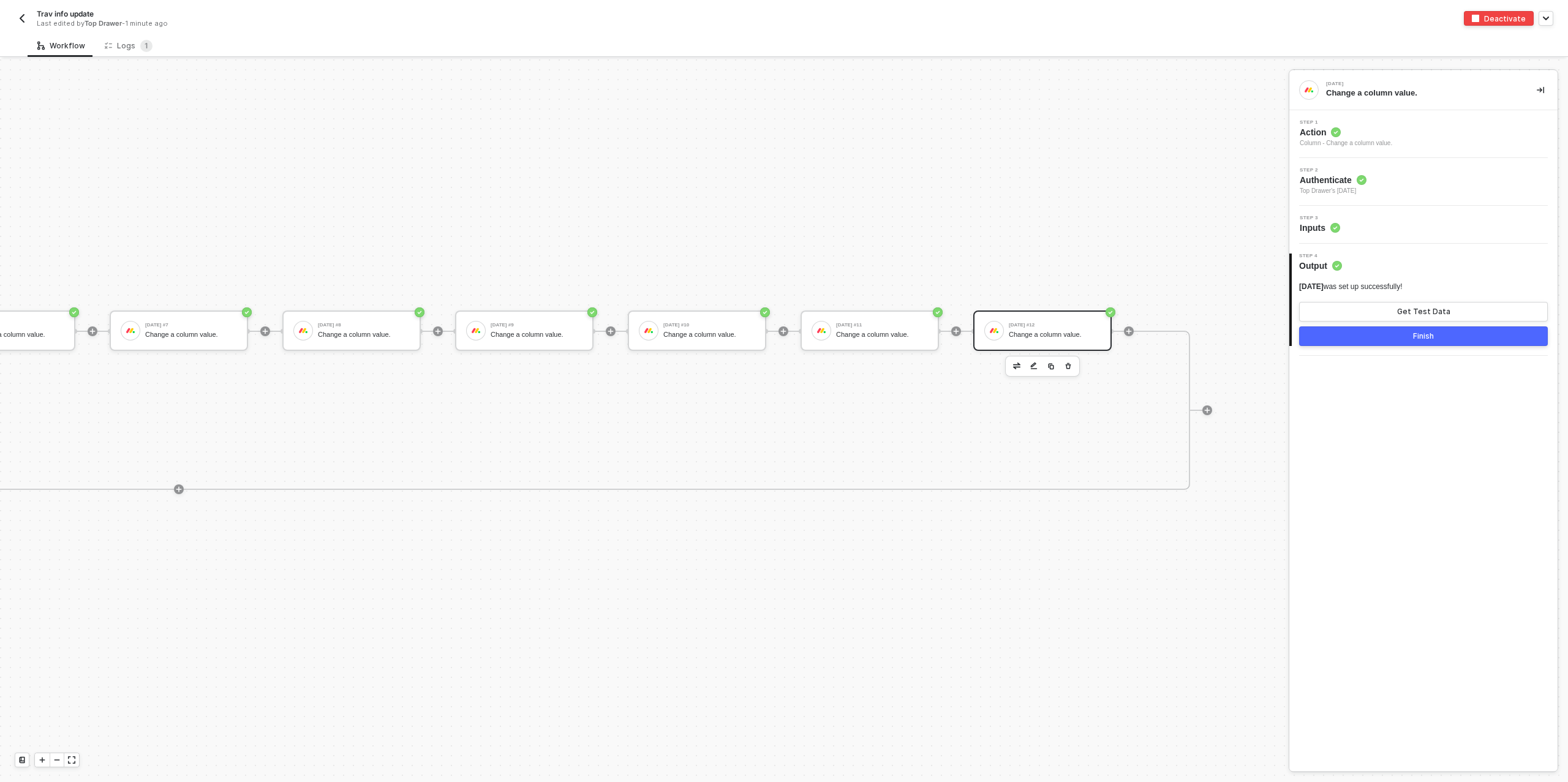
click at [1379, 229] on div "Step 3 Inputs" at bounding box center [1425, 224] width 266 height 18
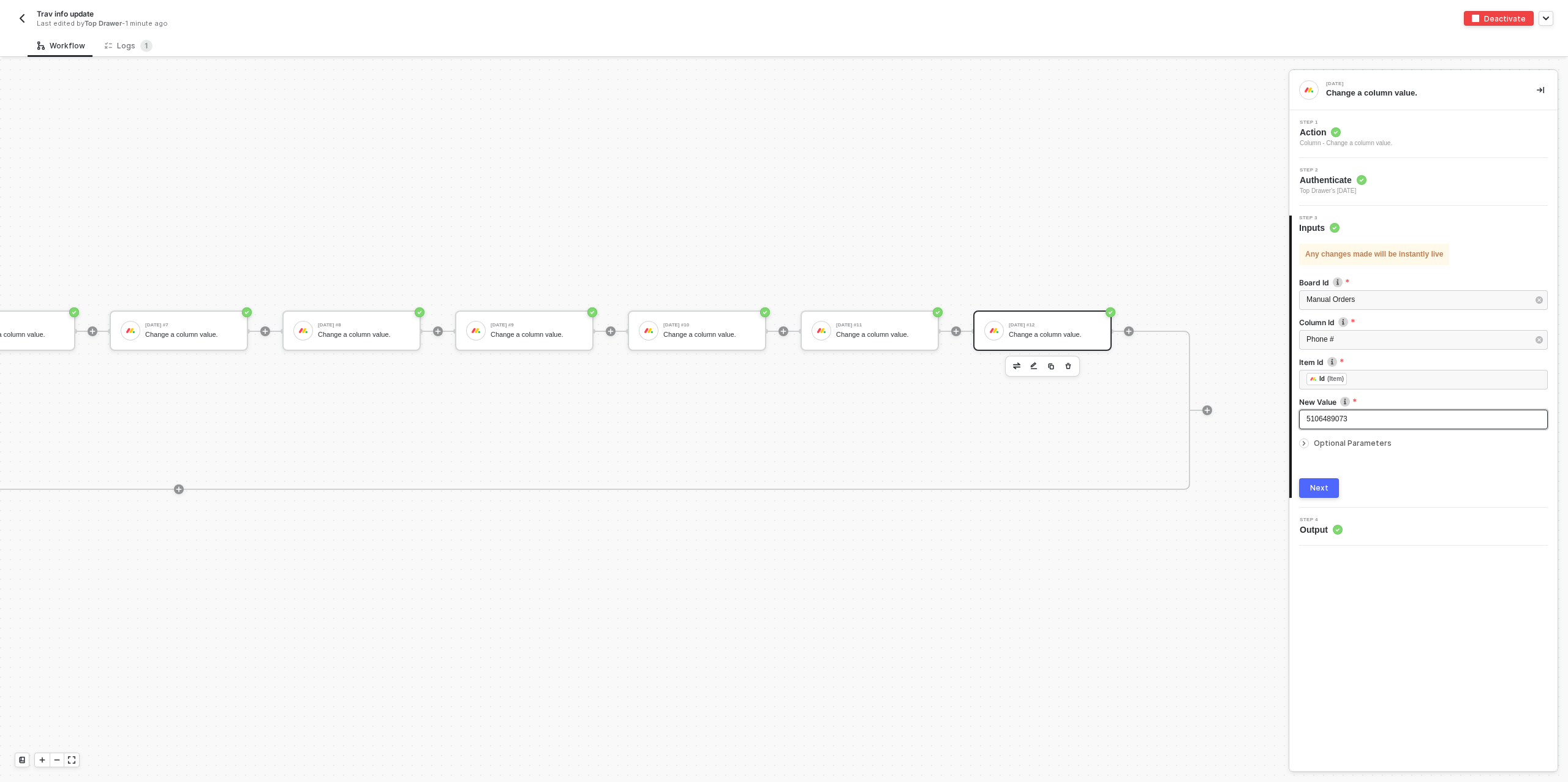
click at [1318, 420] on span "5106489073" at bounding box center [1327, 419] width 41 height 8
click at [1309, 484] on button "Next" at bounding box center [1319, 487] width 40 height 19
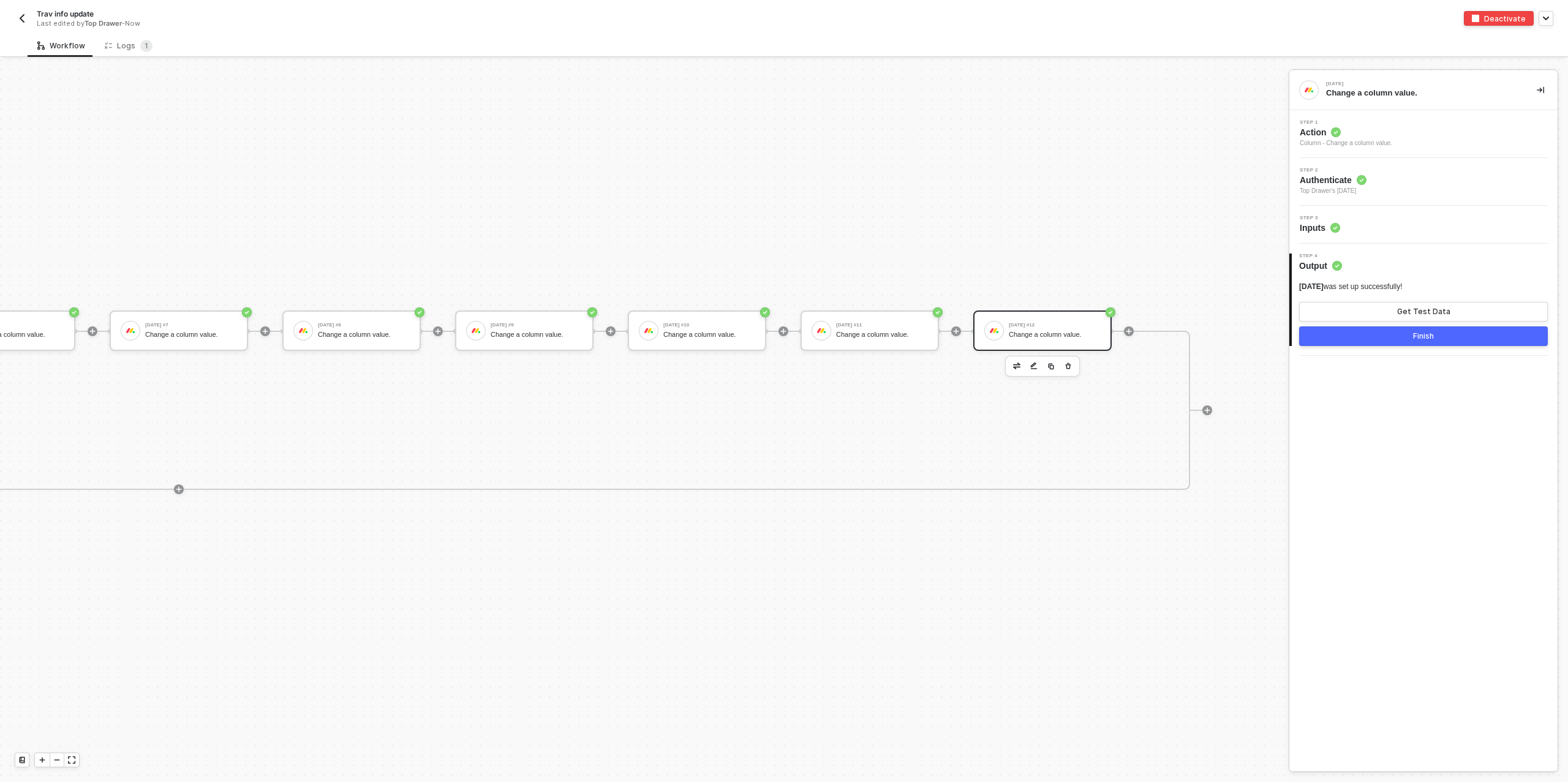
click at [1348, 206] on div "Step 3 Inputs" at bounding box center [1423, 224] width 268 height 38
click at [1345, 223] on div "Step 3 Inputs" at bounding box center [1425, 224] width 266 height 18
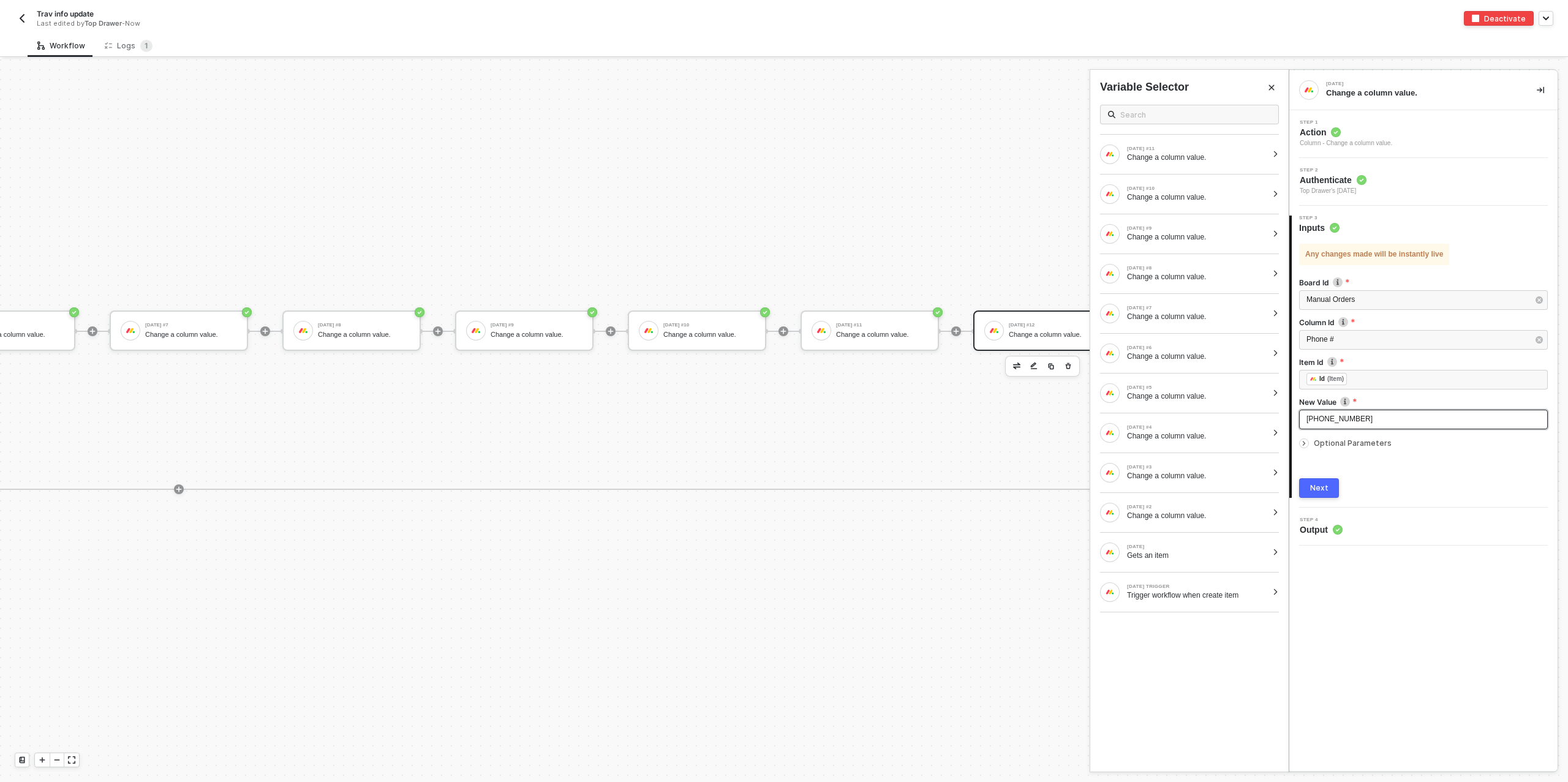
click at [1326, 420] on span "(510)648-9073" at bounding box center [1339, 419] width 66 height 8
click at [1325, 420] on span "(510)648-9073" at bounding box center [1339, 419] width 66 height 8
click at [1323, 489] on div "Next" at bounding box center [1319, 488] width 18 height 10
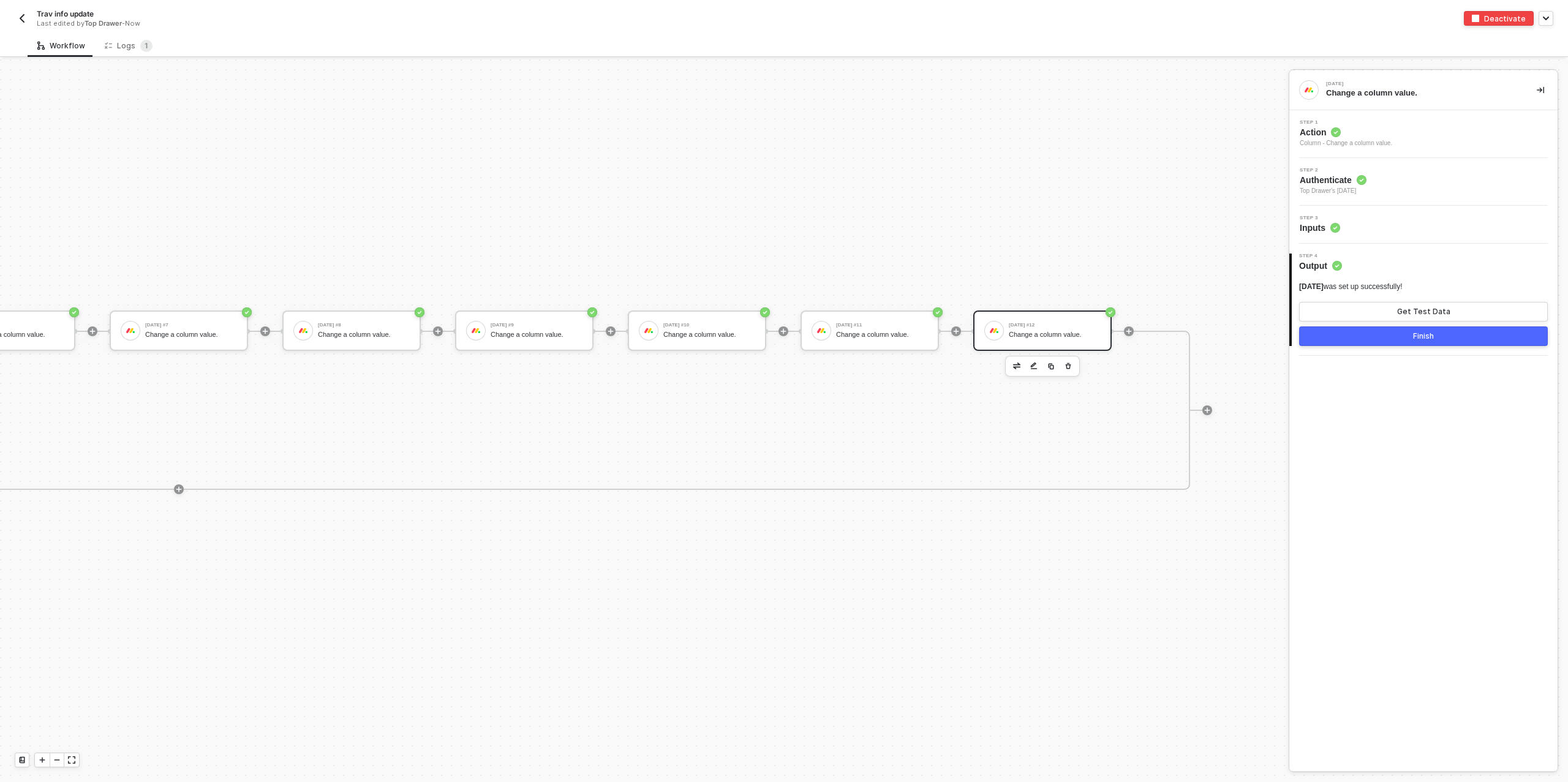
click at [1421, 333] on div "Finish" at bounding box center [1423, 337] width 21 height 10
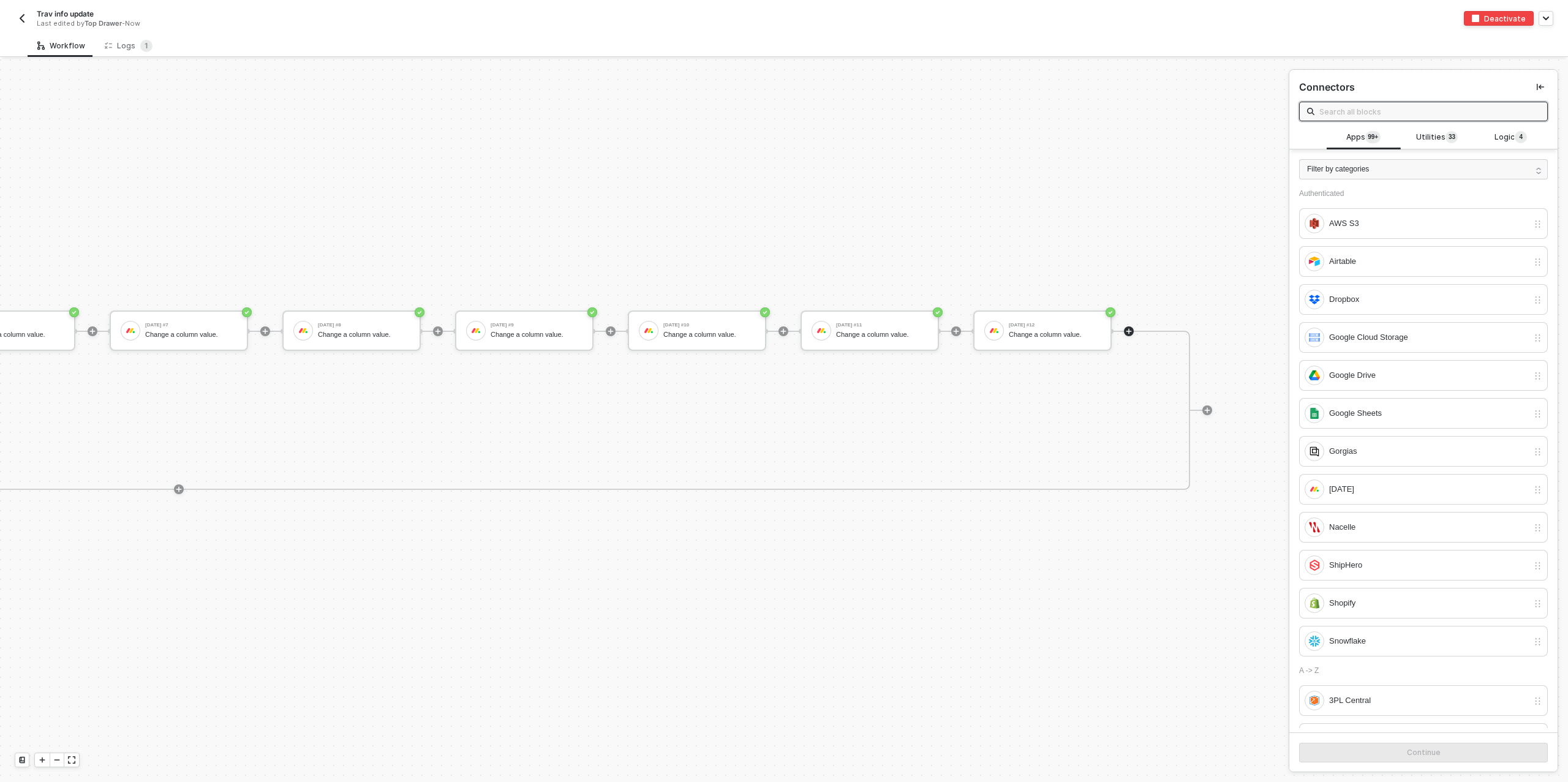
click at [1237, 420] on div at bounding box center [1207, 410] width 162 height 95
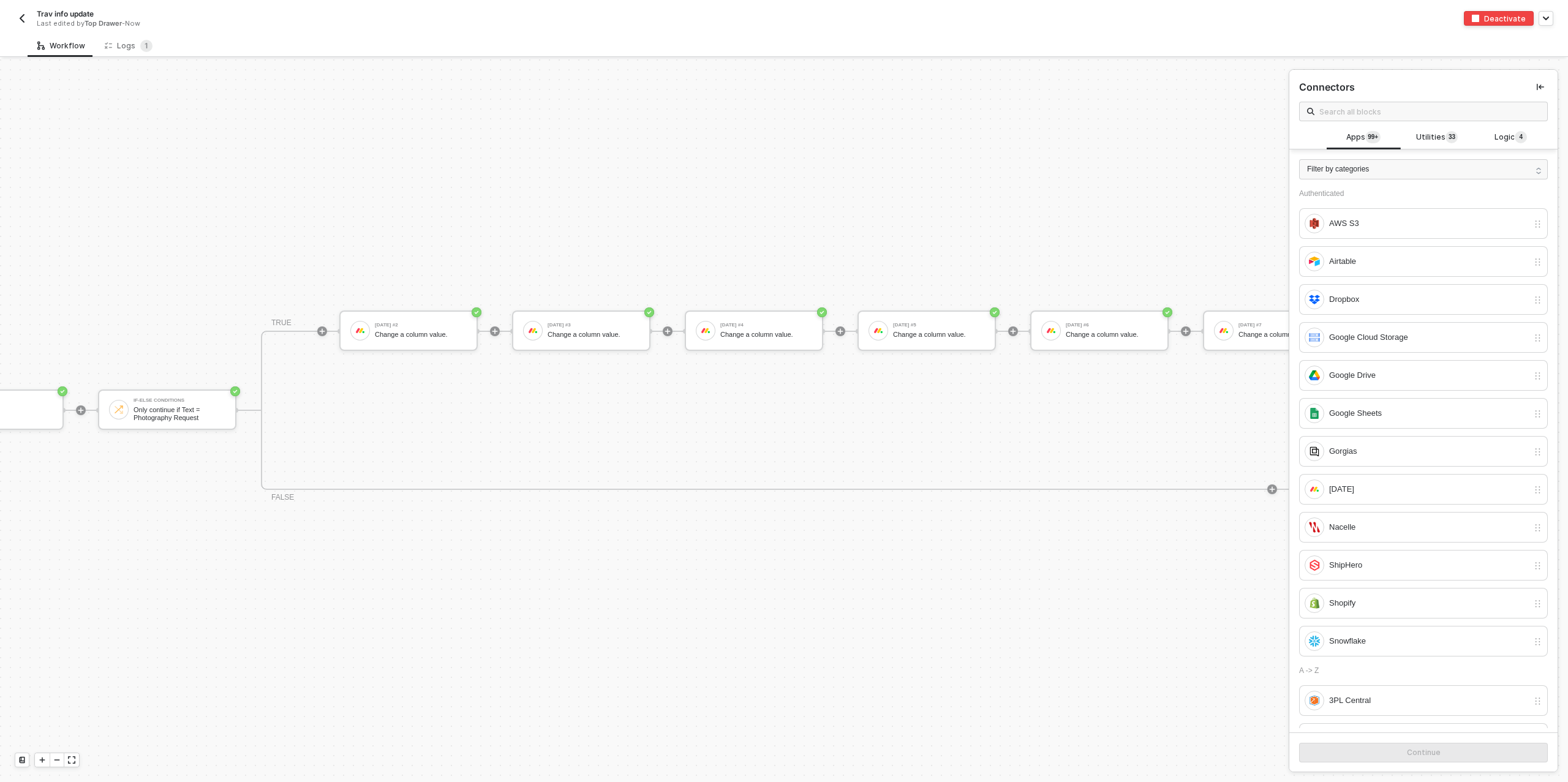
scroll to position [22, 0]
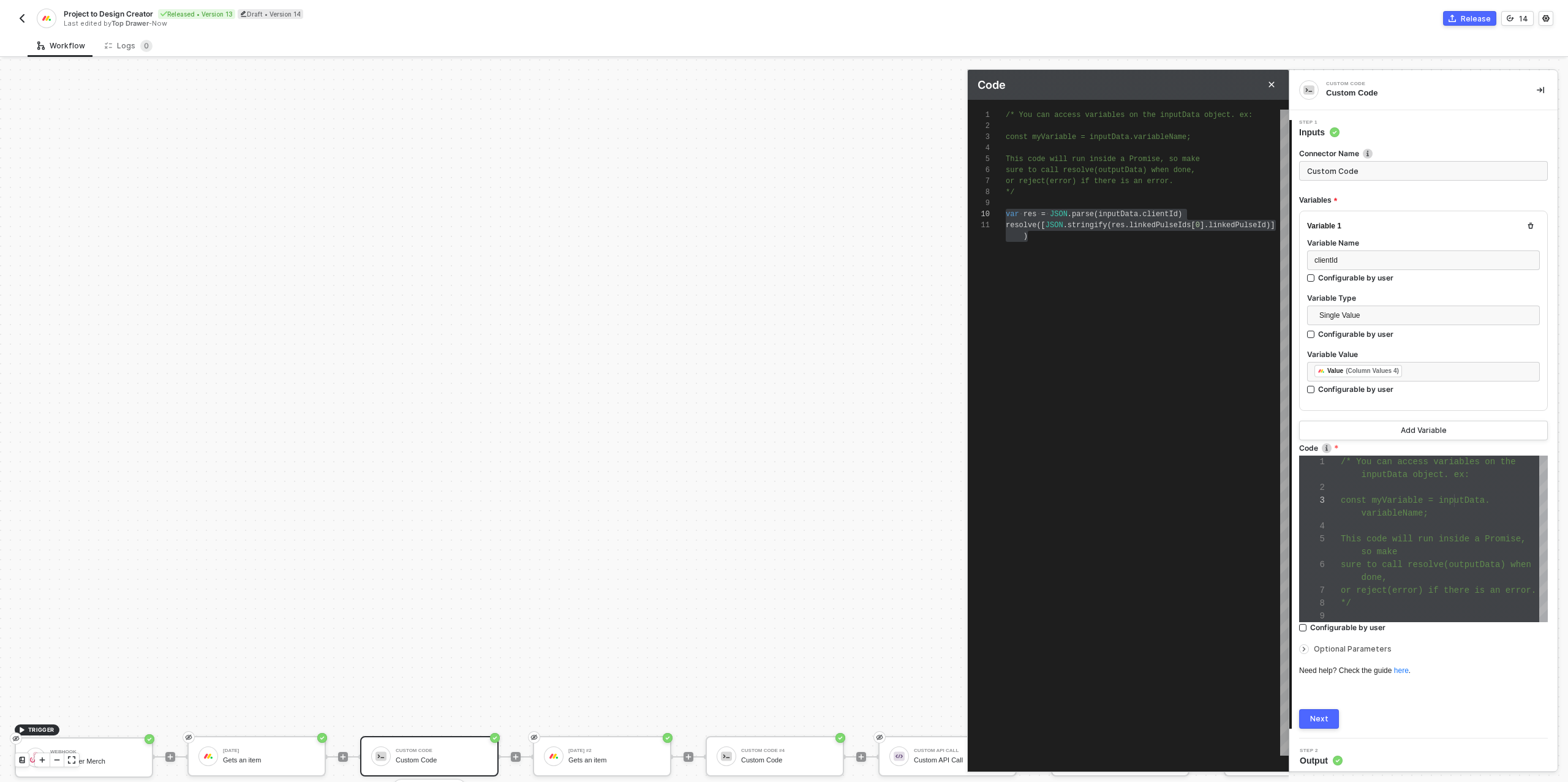
scroll to position [99, 0]
